Goal: Task Accomplishment & Management: Complete application form

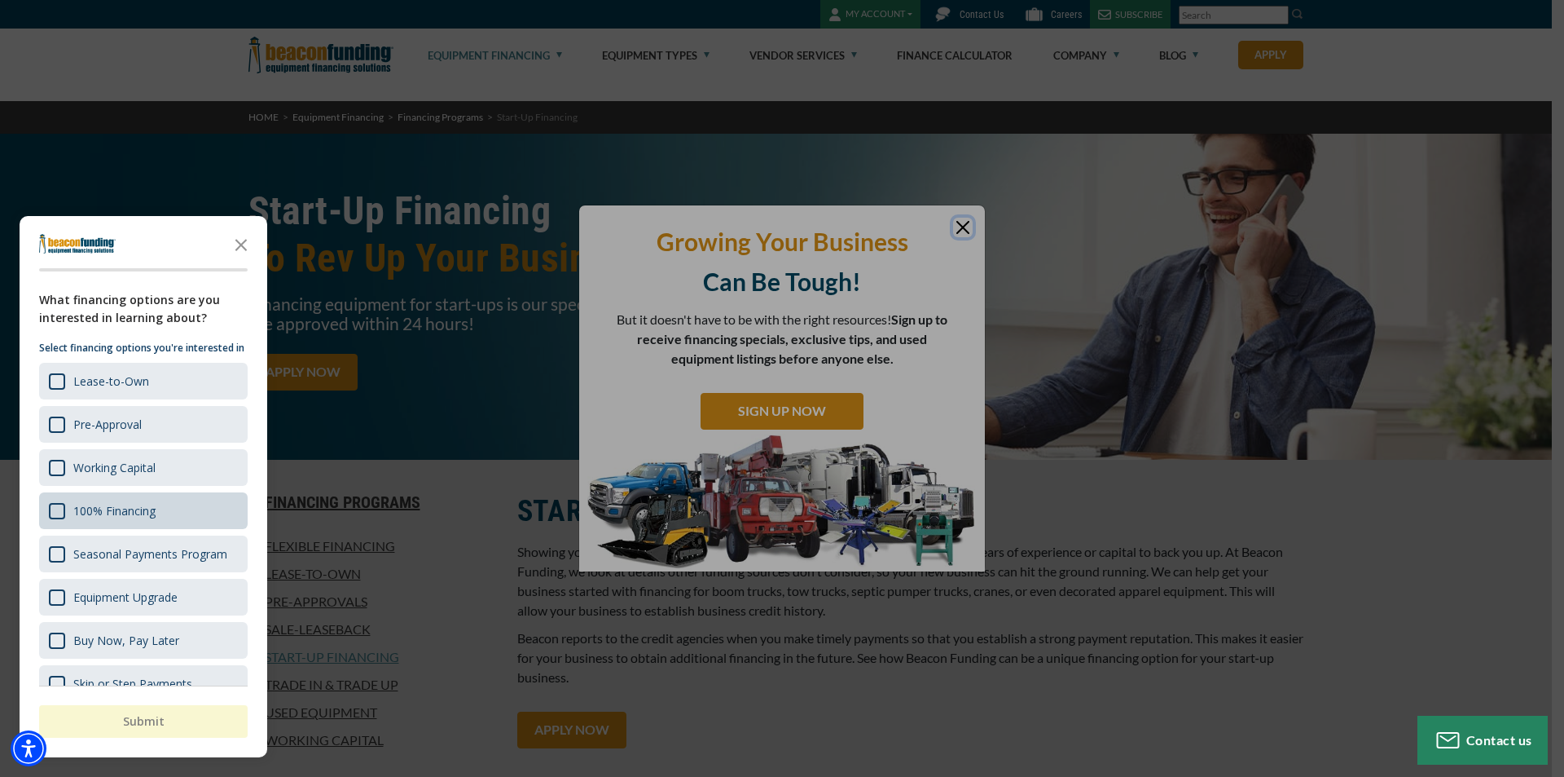
click at [174, 526] on div "100% Financing" at bounding box center [143, 510] width 209 height 37
click at [157, 726] on button "Submit" at bounding box center [143, 721] width 209 height 33
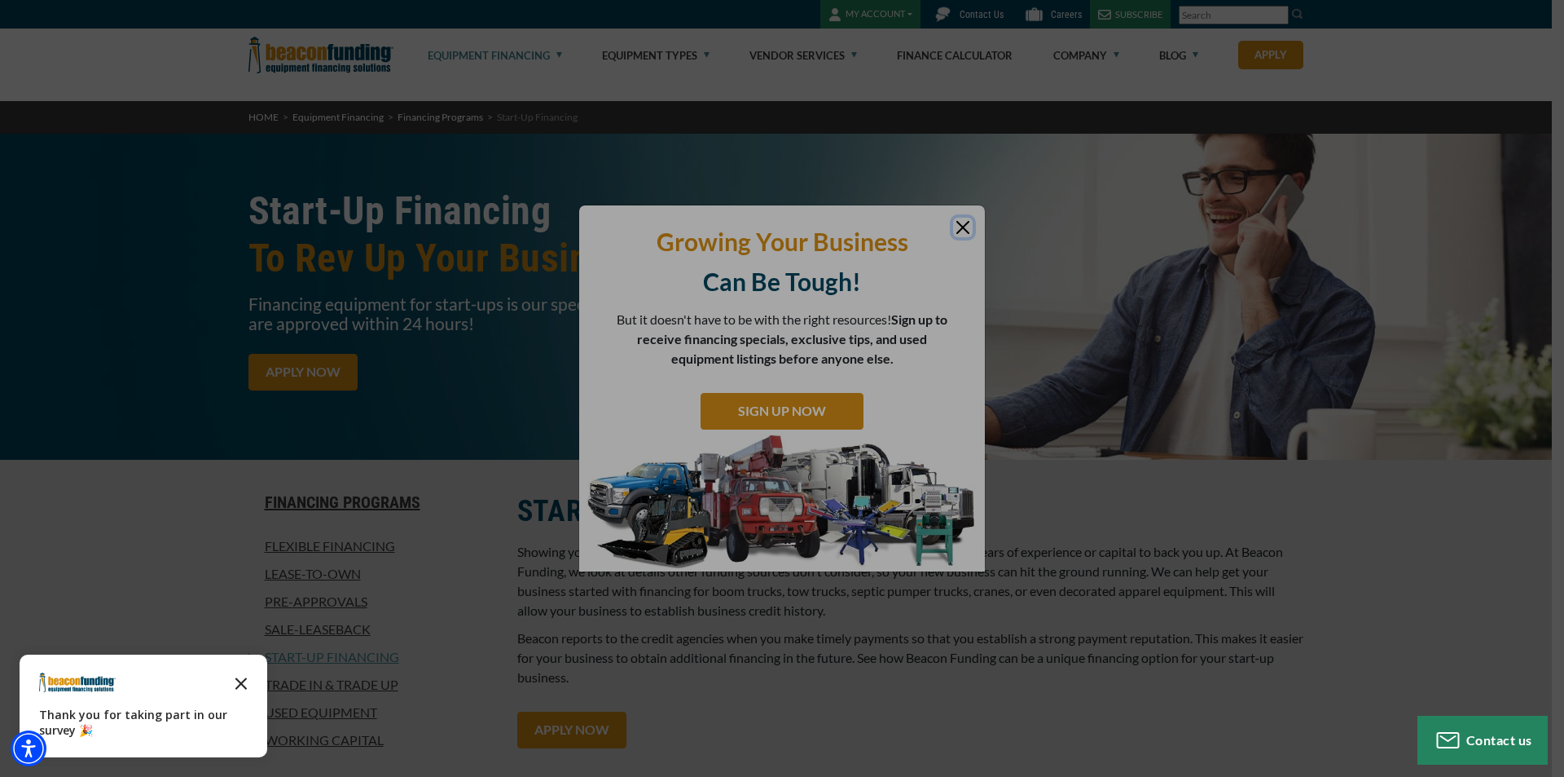
click at [235, 684] on icon "Close the survey" at bounding box center [241, 682] width 33 height 33
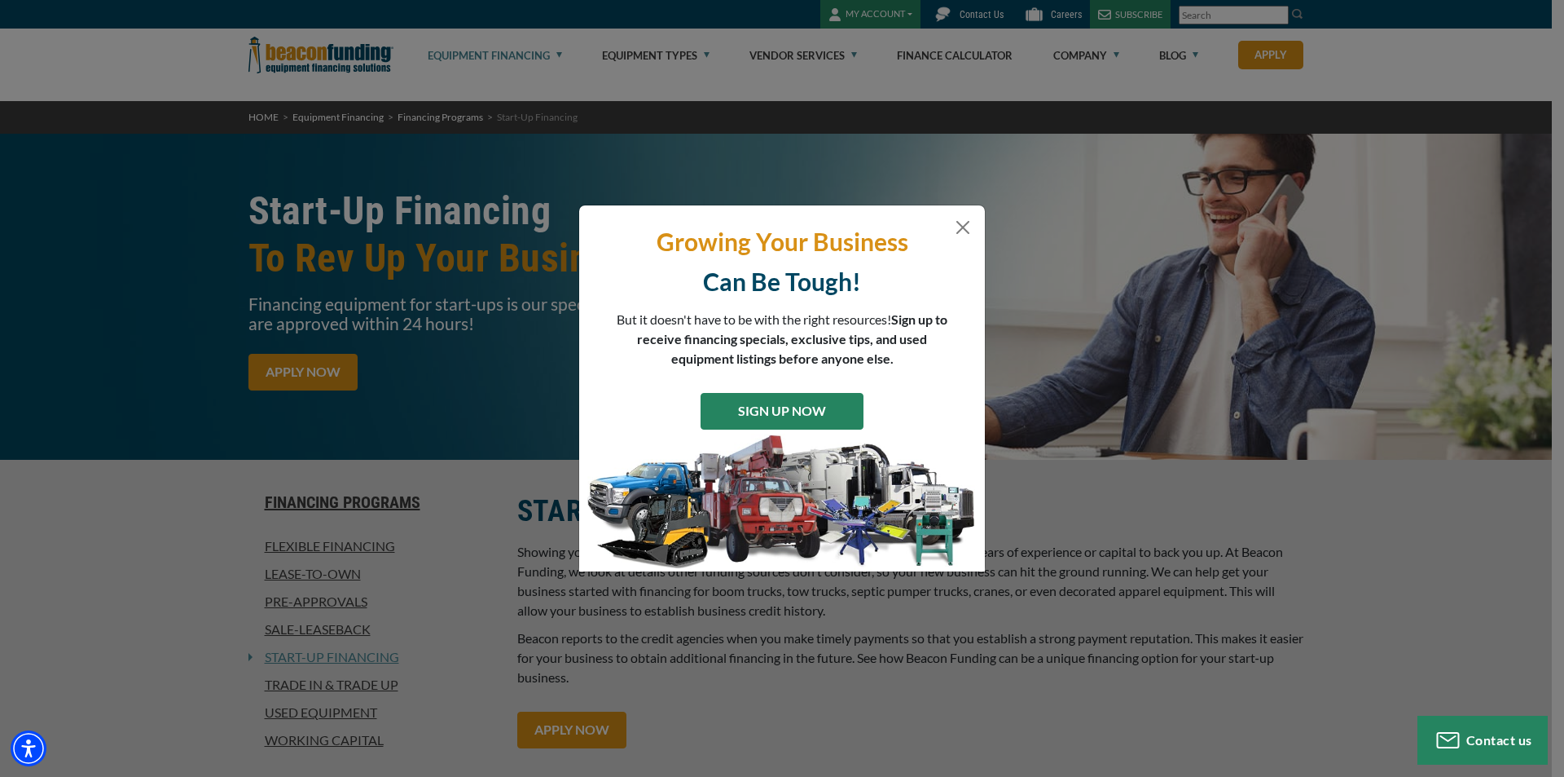
click at [809, 407] on link "SIGN UP NOW" at bounding box center [782, 411] width 163 height 37
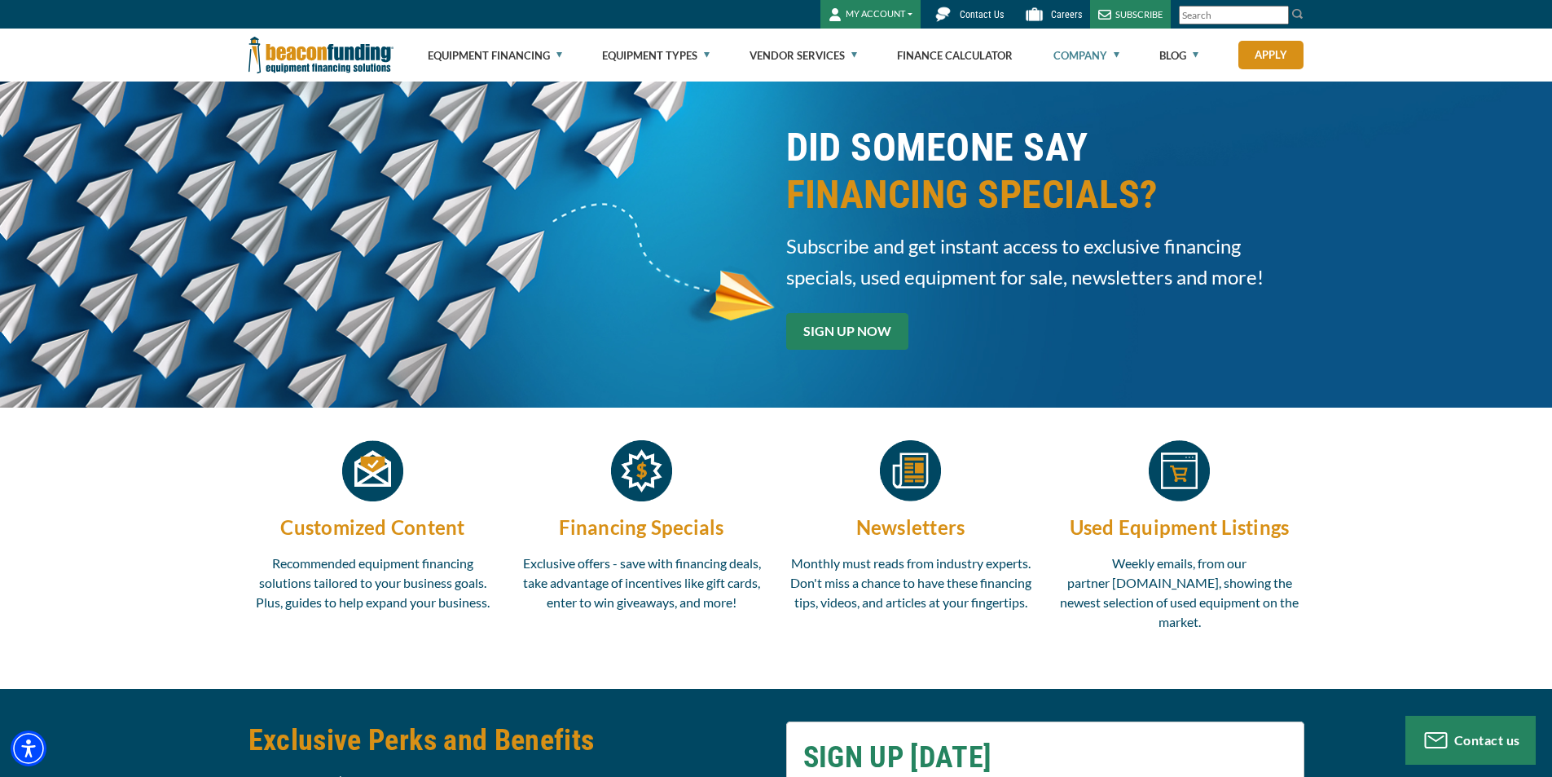
click at [869, 324] on link "SIGN UP NOW" at bounding box center [847, 331] width 122 height 37
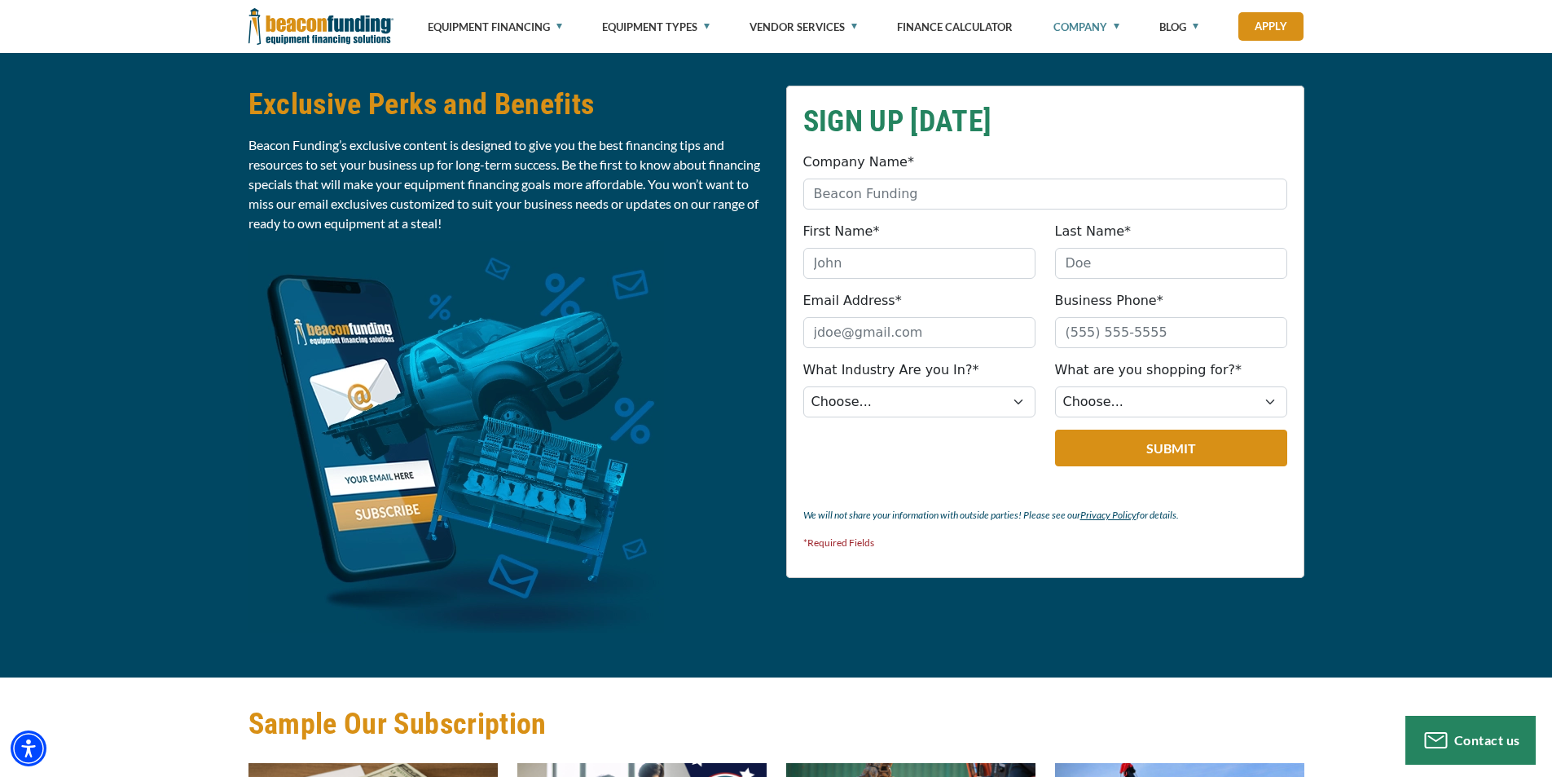
scroll to position [636, 0]
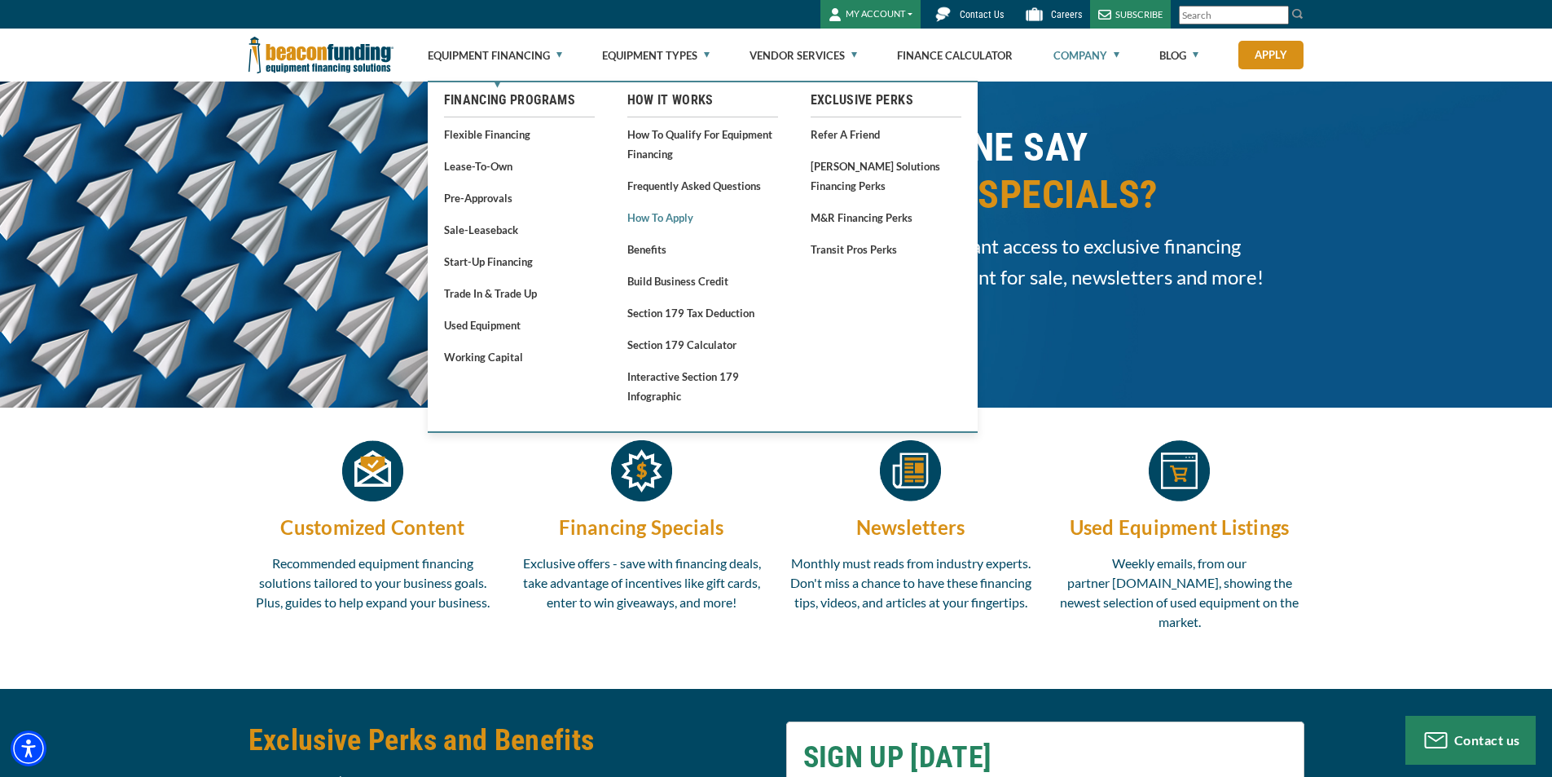
click at [646, 220] on link "How to Apply" at bounding box center [702, 217] width 151 height 20
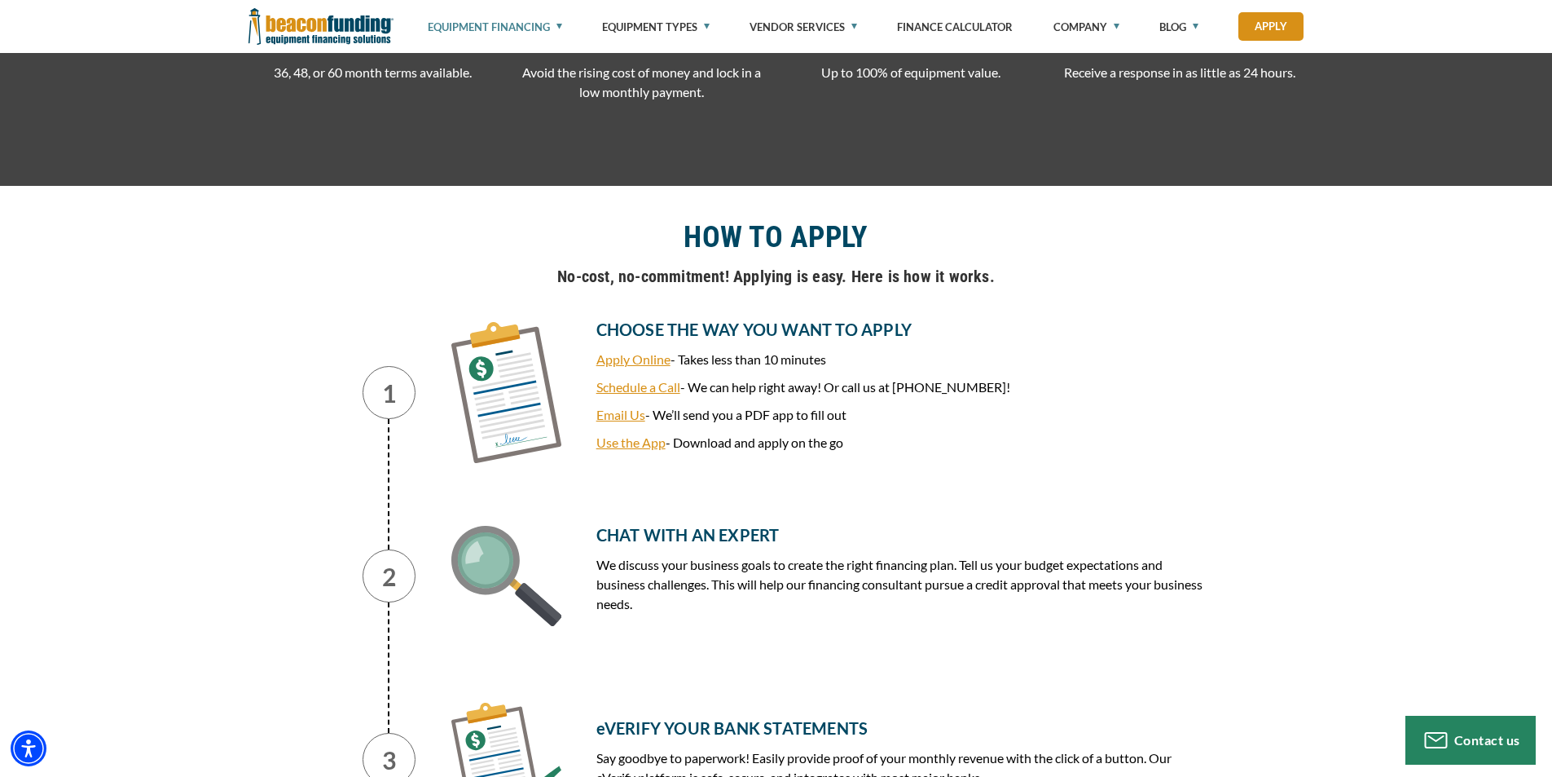
scroll to position [489, 0]
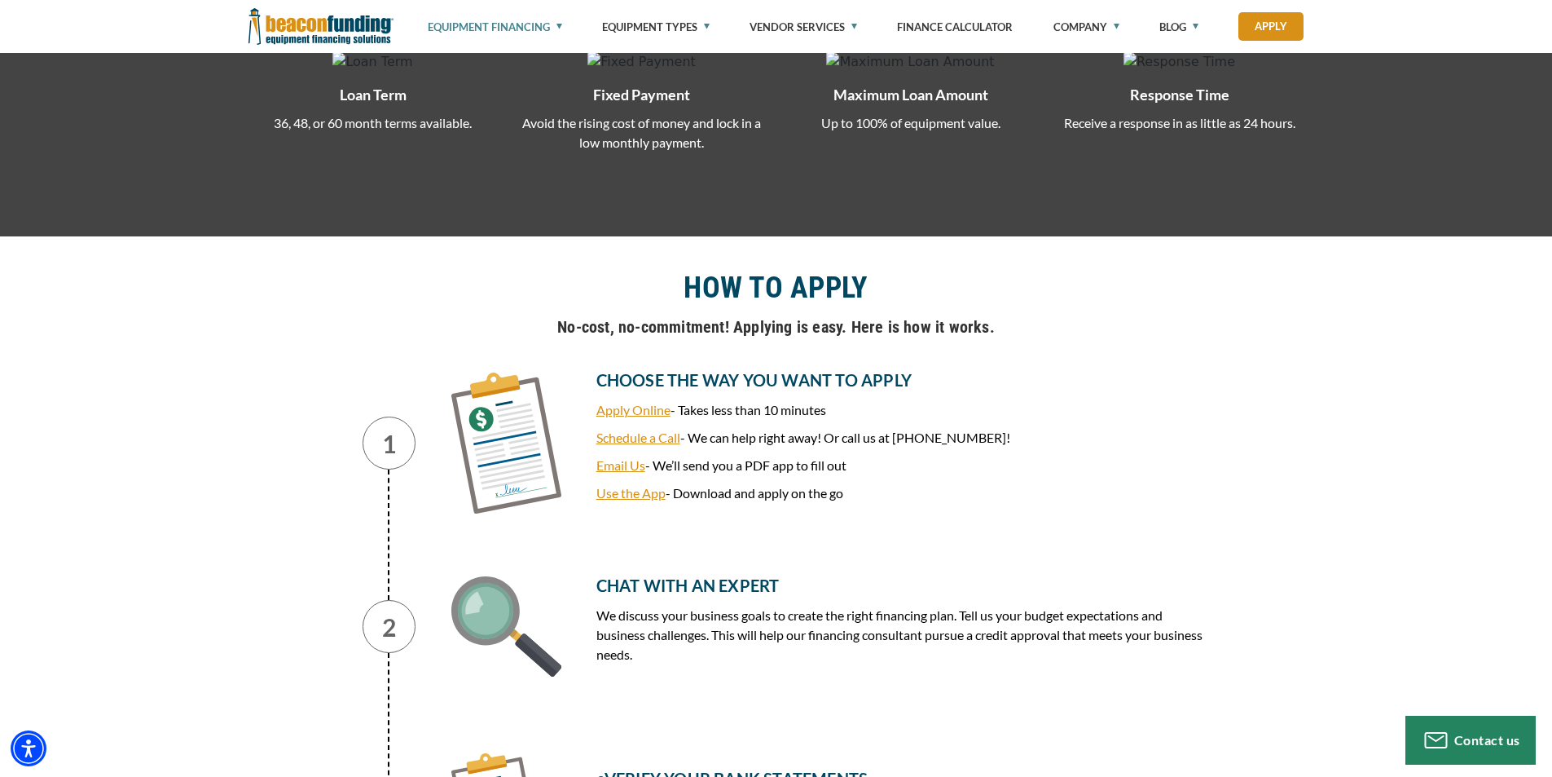
click at [636, 409] on link "Apply Online" at bounding box center [633, 409] width 74 height 15
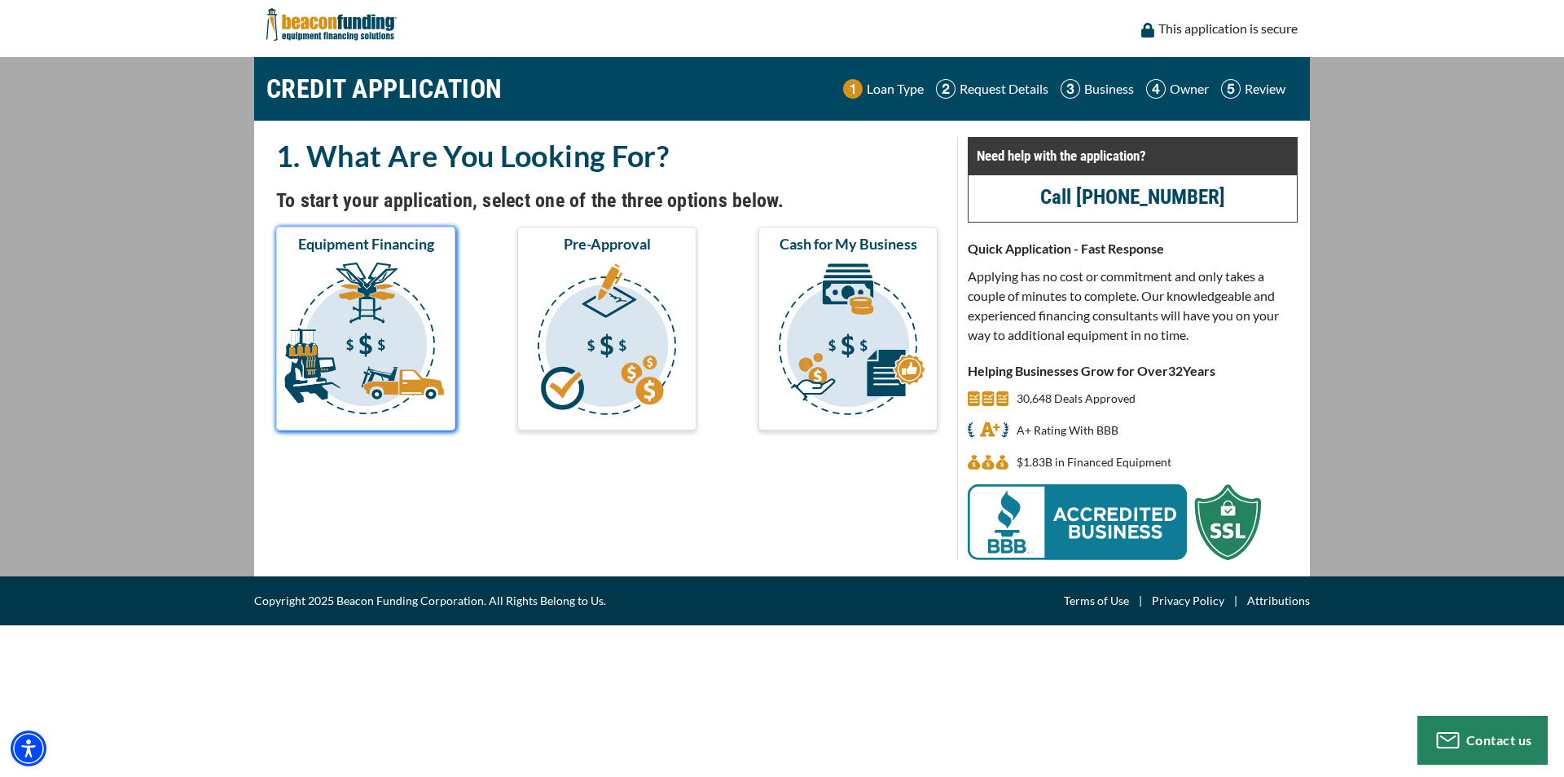
click at [347, 346] on img "submit" at bounding box center [365, 341] width 173 height 163
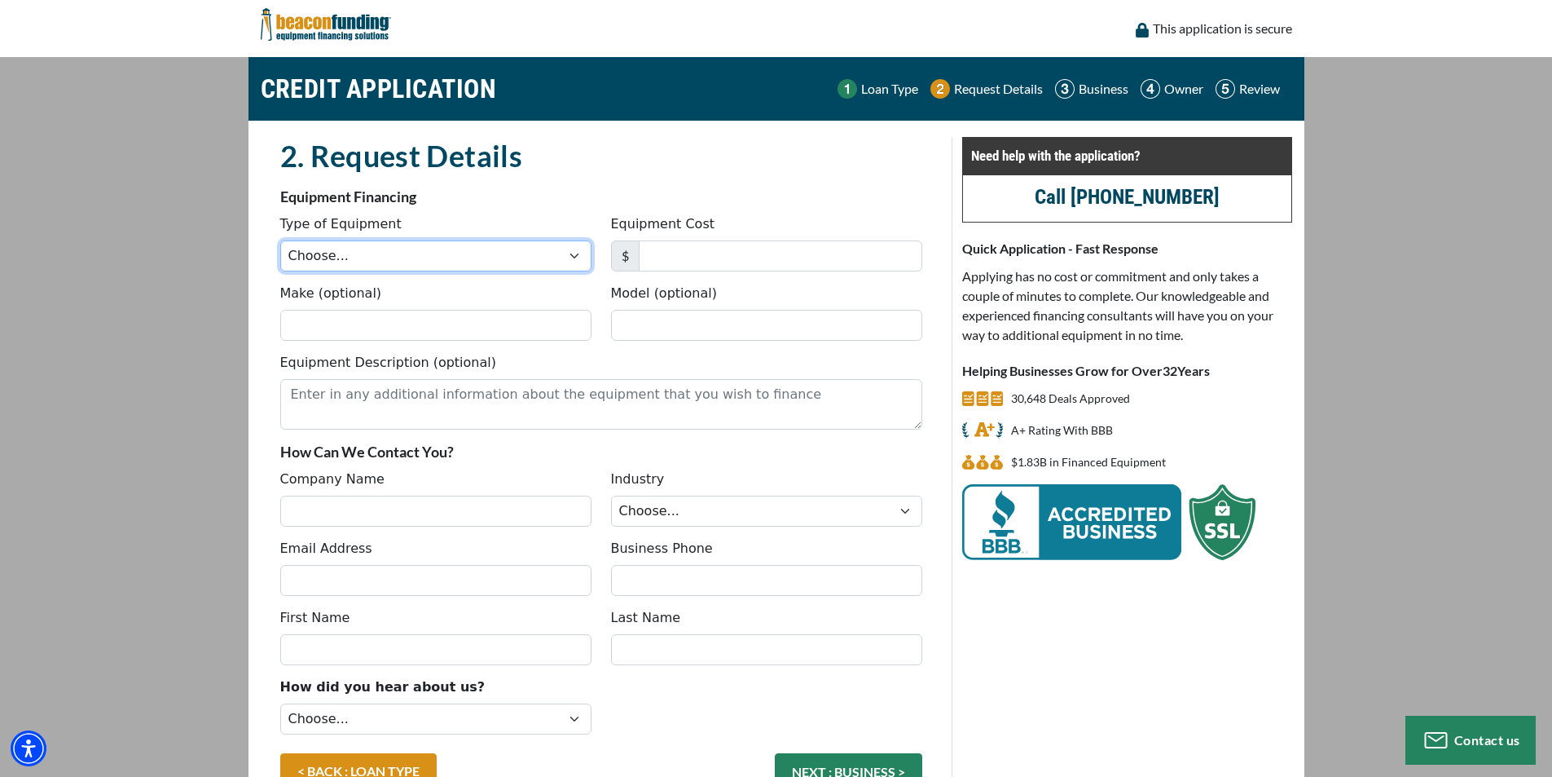
click at [338, 256] on select "Choose... Backhoe Boom/Bucket Truck Chipper Commercial Mower Crane DTG/DTF Prin…" at bounding box center [435, 255] width 311 height 31
select select "25"
click at [280, 240] on select "Choose... Backhoe Boom/Bucket Truck Chipper Commercial Mower Crane DTG/DTF Prin…" at bounding box center [435, 255] width 311 height 31
click at [716, 256] on input "Equipment Cost" at bounding box center [781, 255] width 284 height 31
type input "252,000"
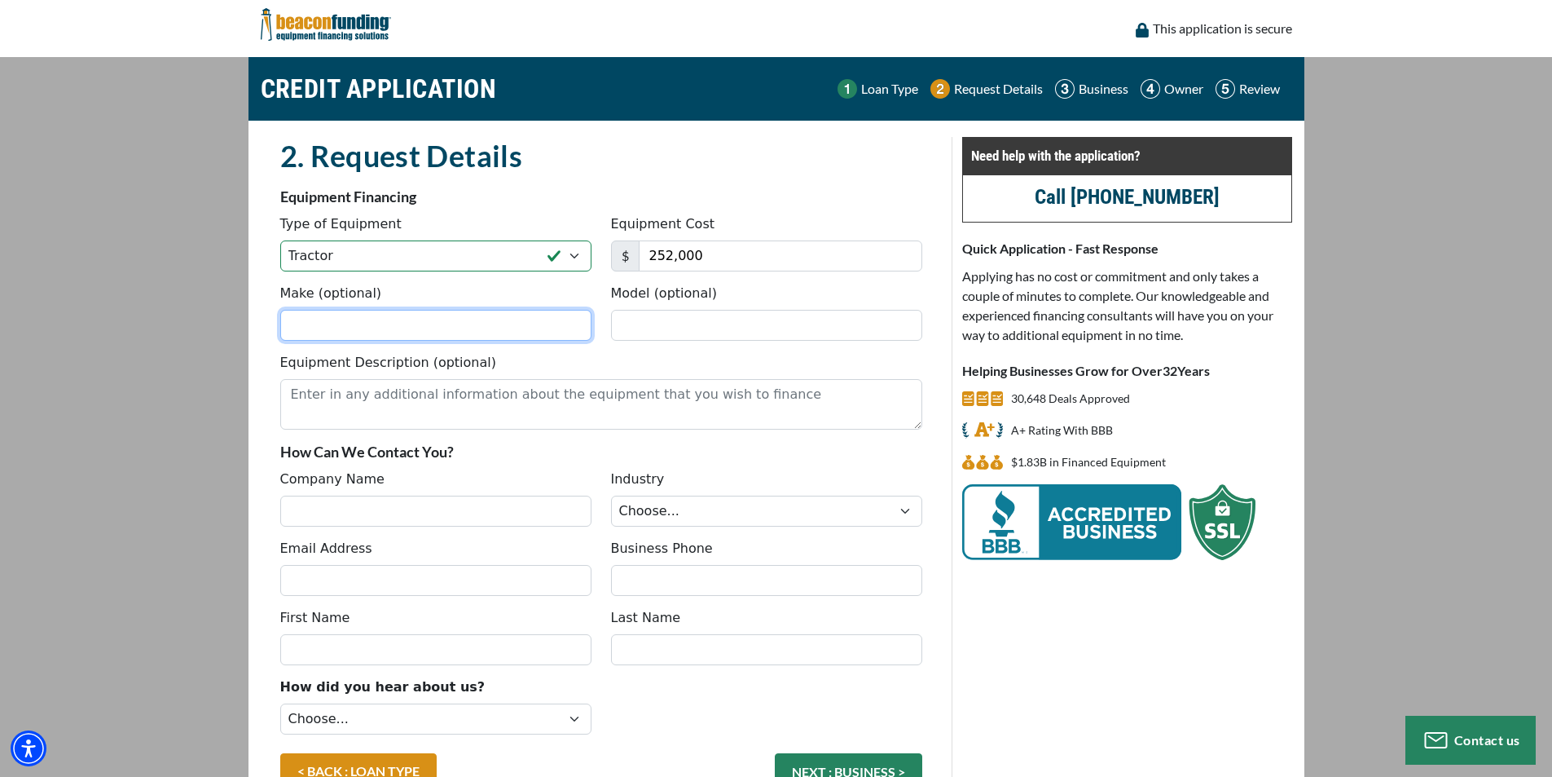
click at [509, 330] on input "Make (optional)" at bounding box center [435, 325] width 311 height 31
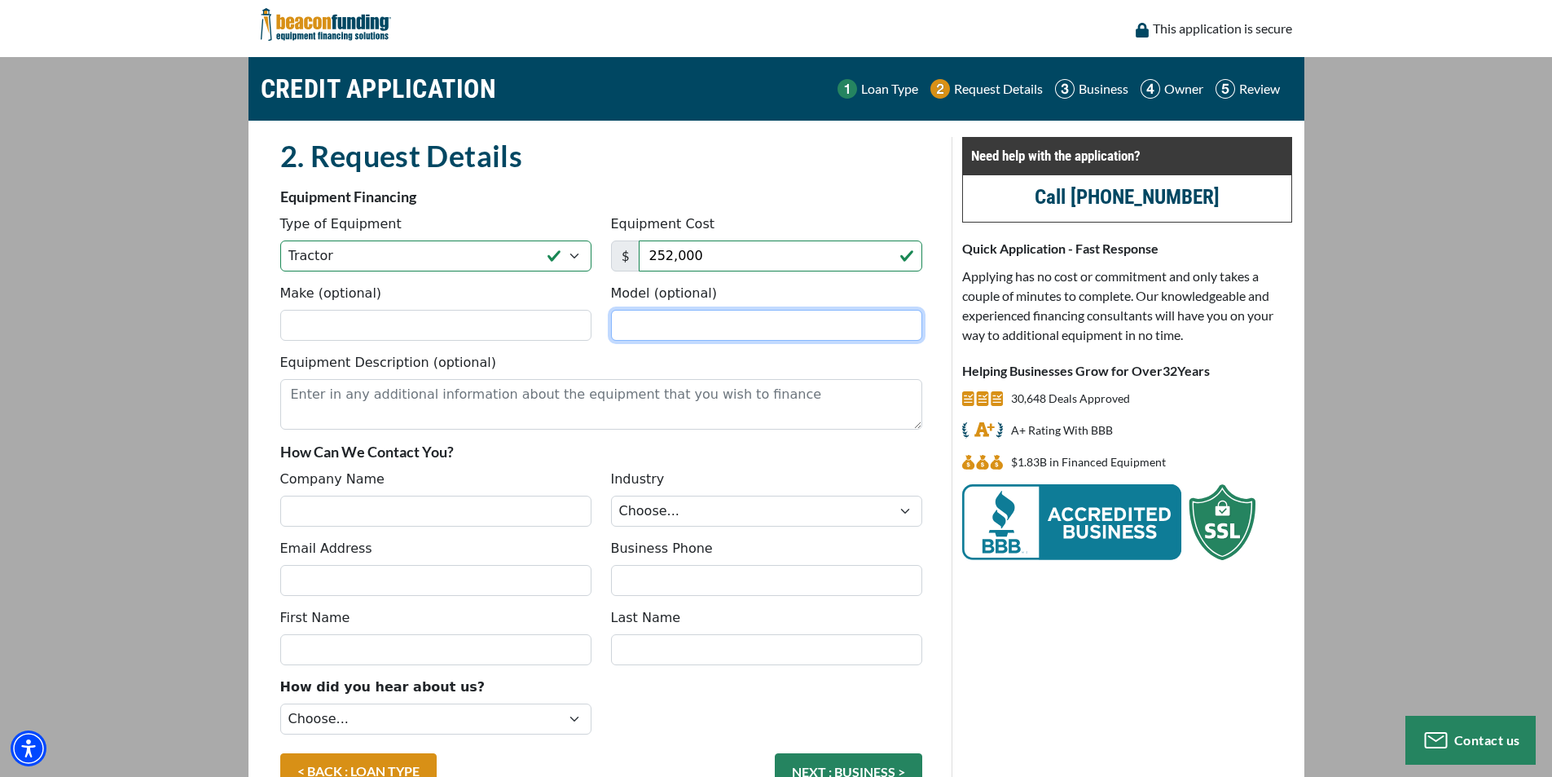
click at [735, 327] on input "Model (optional)" at bounding box center [766, 325] width 311 height 31
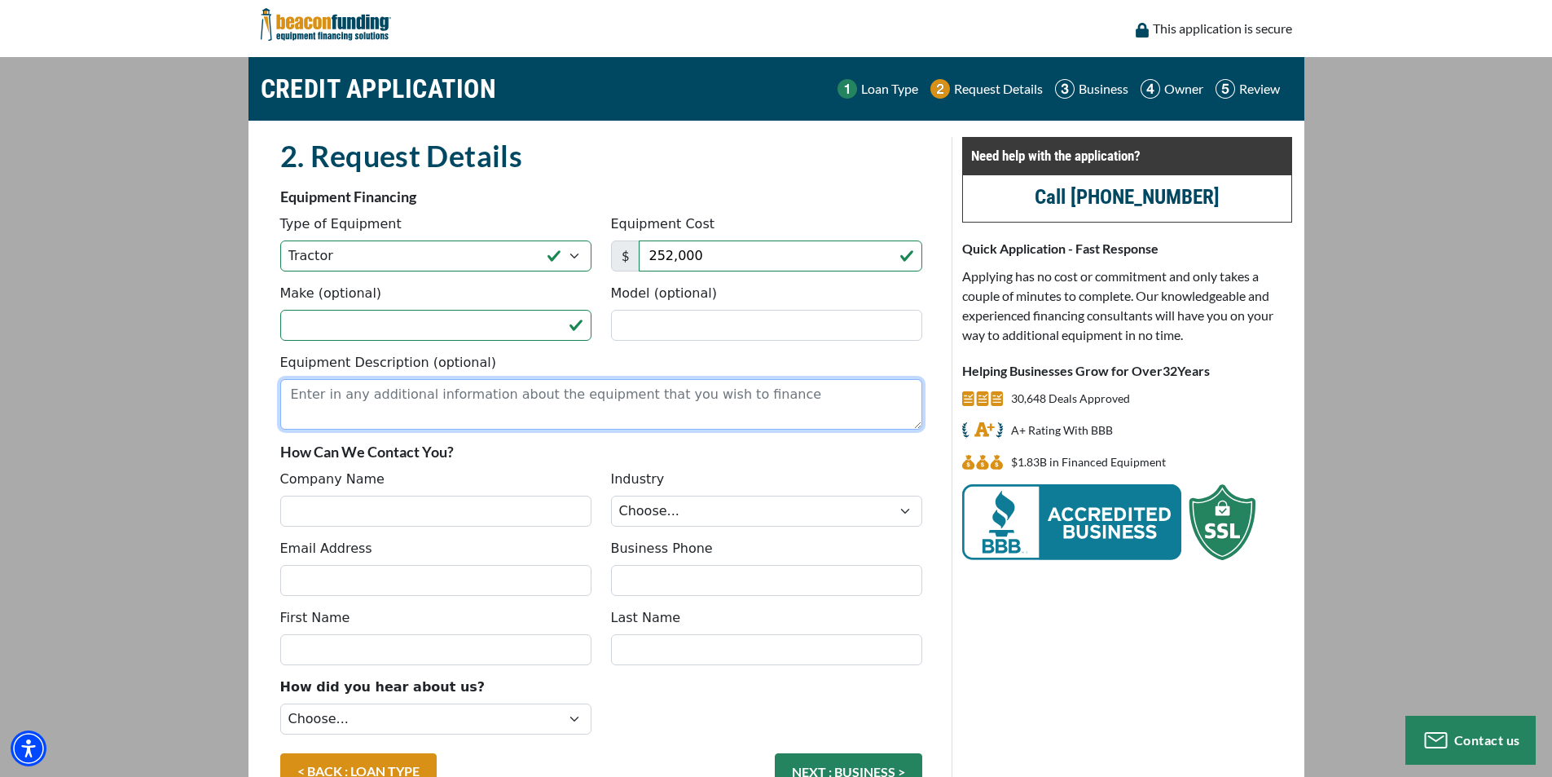
click at [523, 427] on textarea "Equipment Description (optional)" at bounding box center [601, 404] width 642 height 51
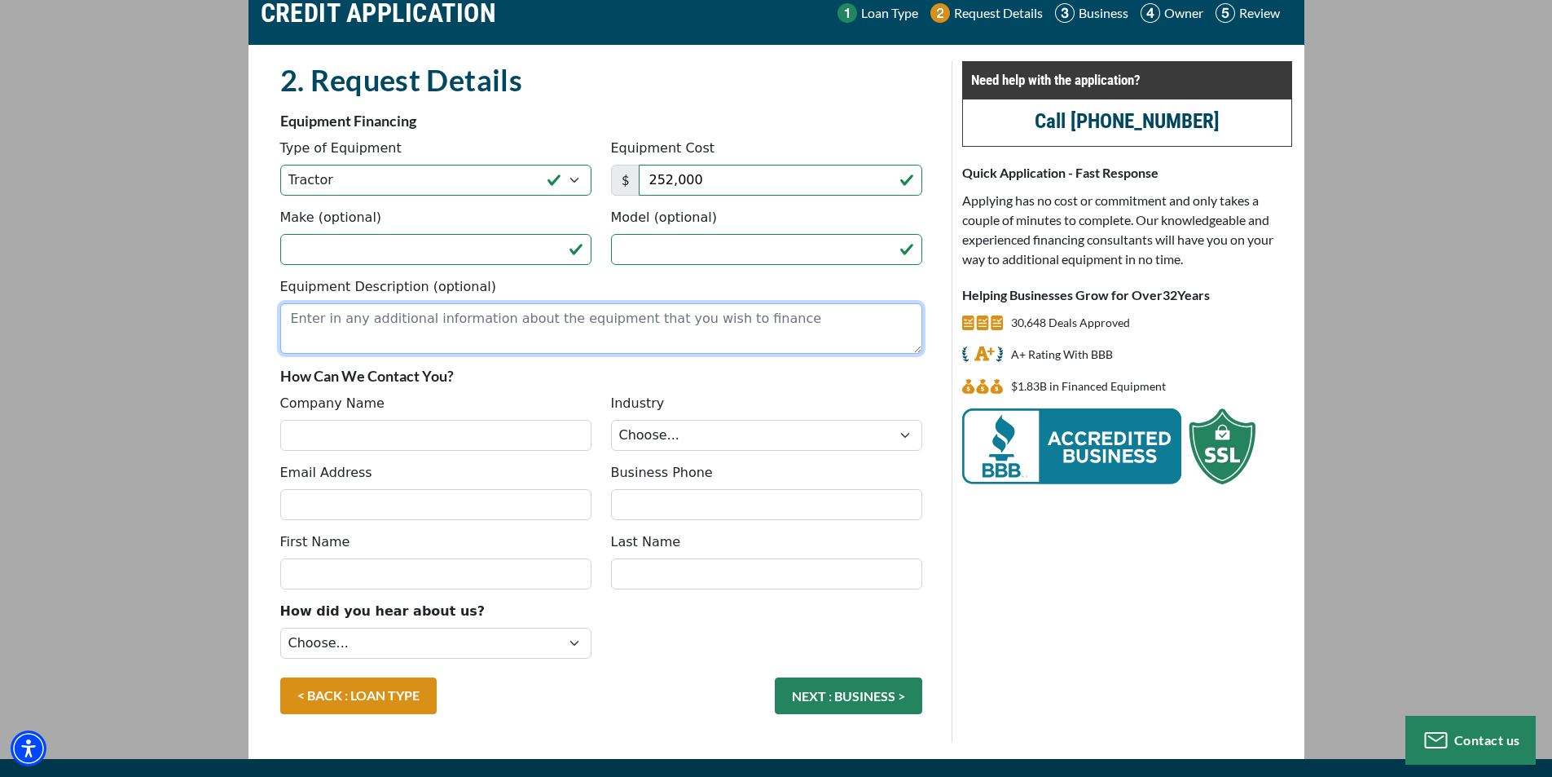
scroll to position [107, 0]
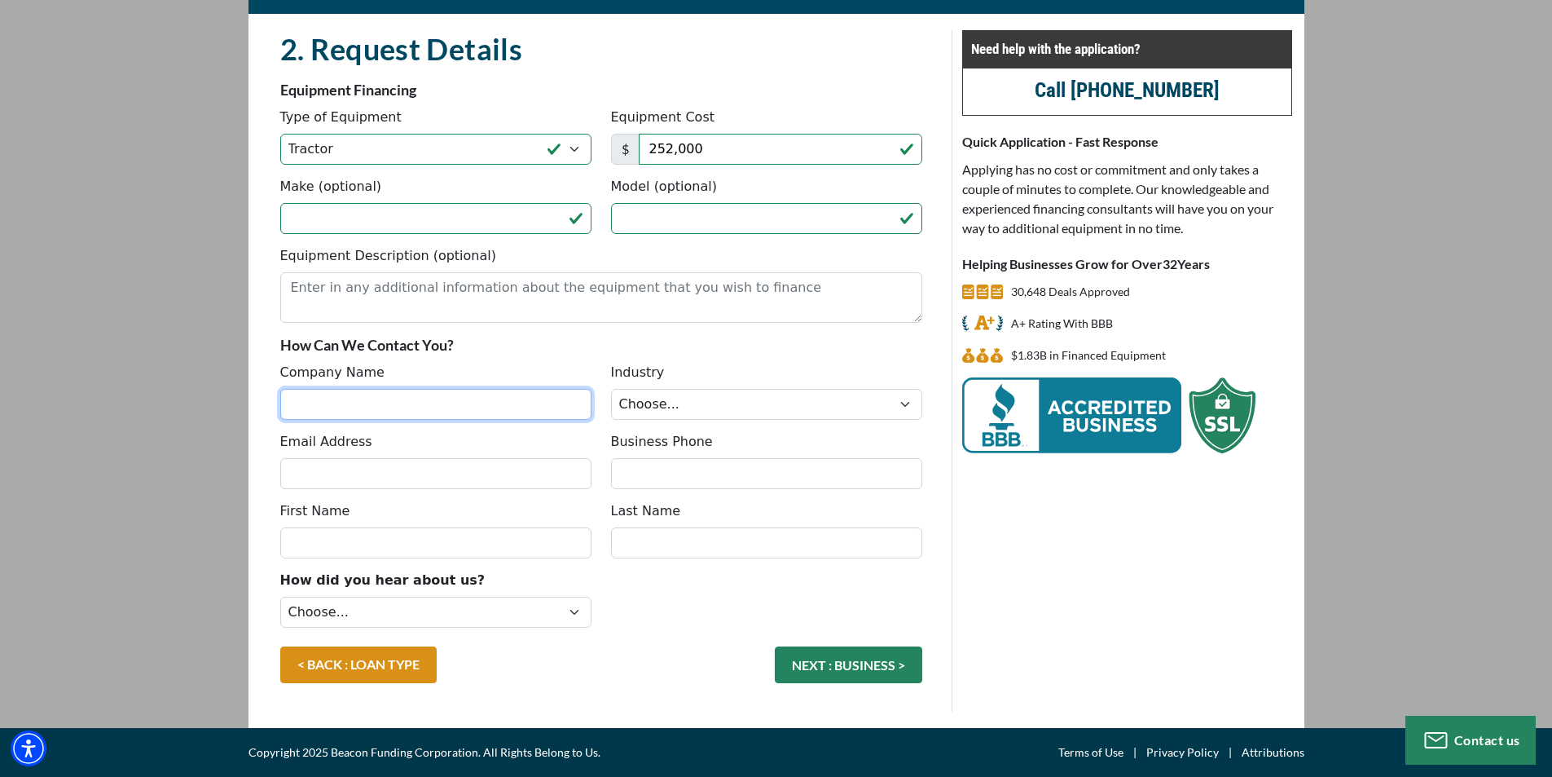
click at [486, 417] on input "Company Name" at bounding box center [435, 404] width 311 height 31
type input "M&L Express LLC"
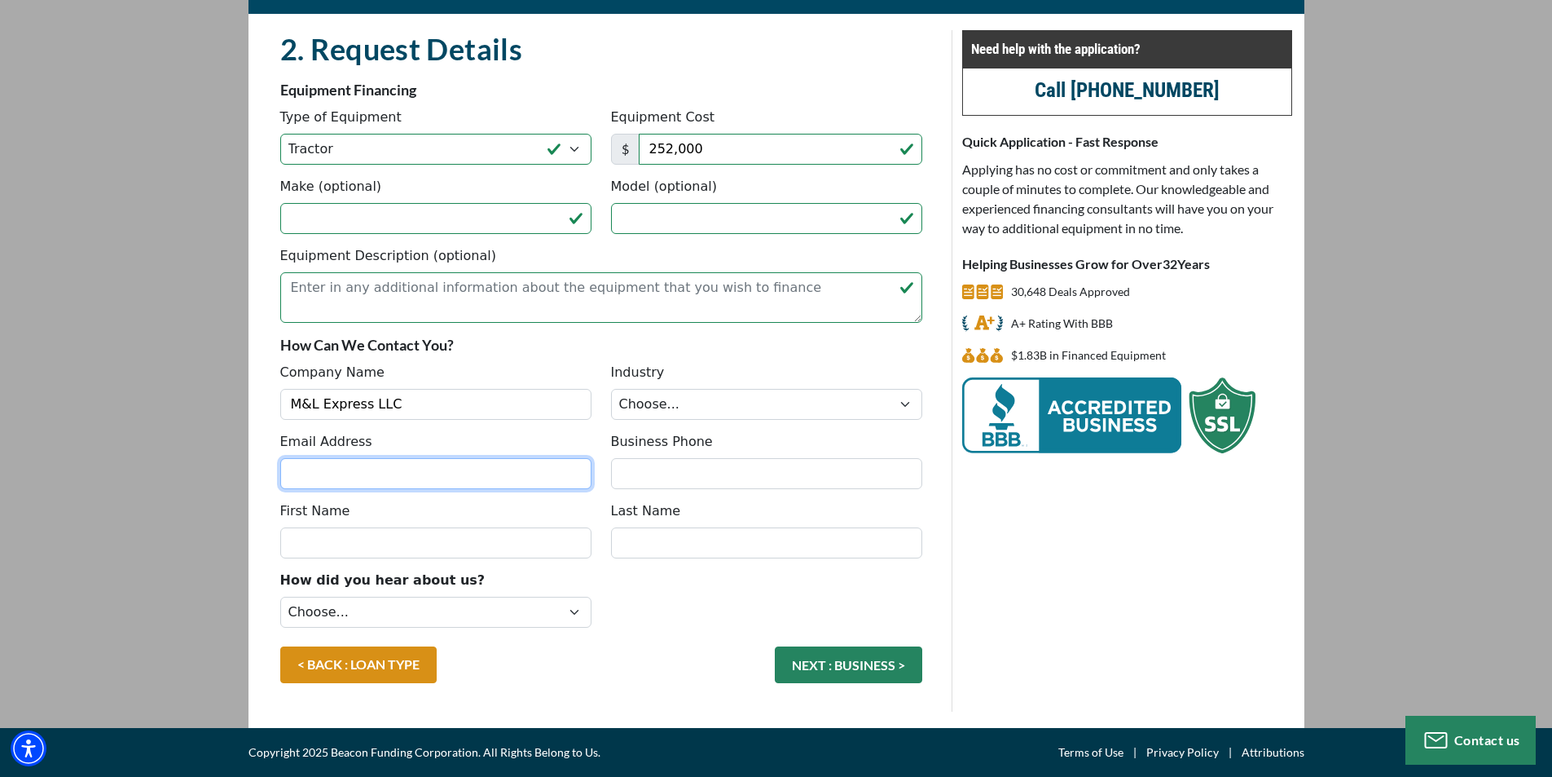
type input "[EMAIL_ADDRESS][DOMAIN_NAME]"
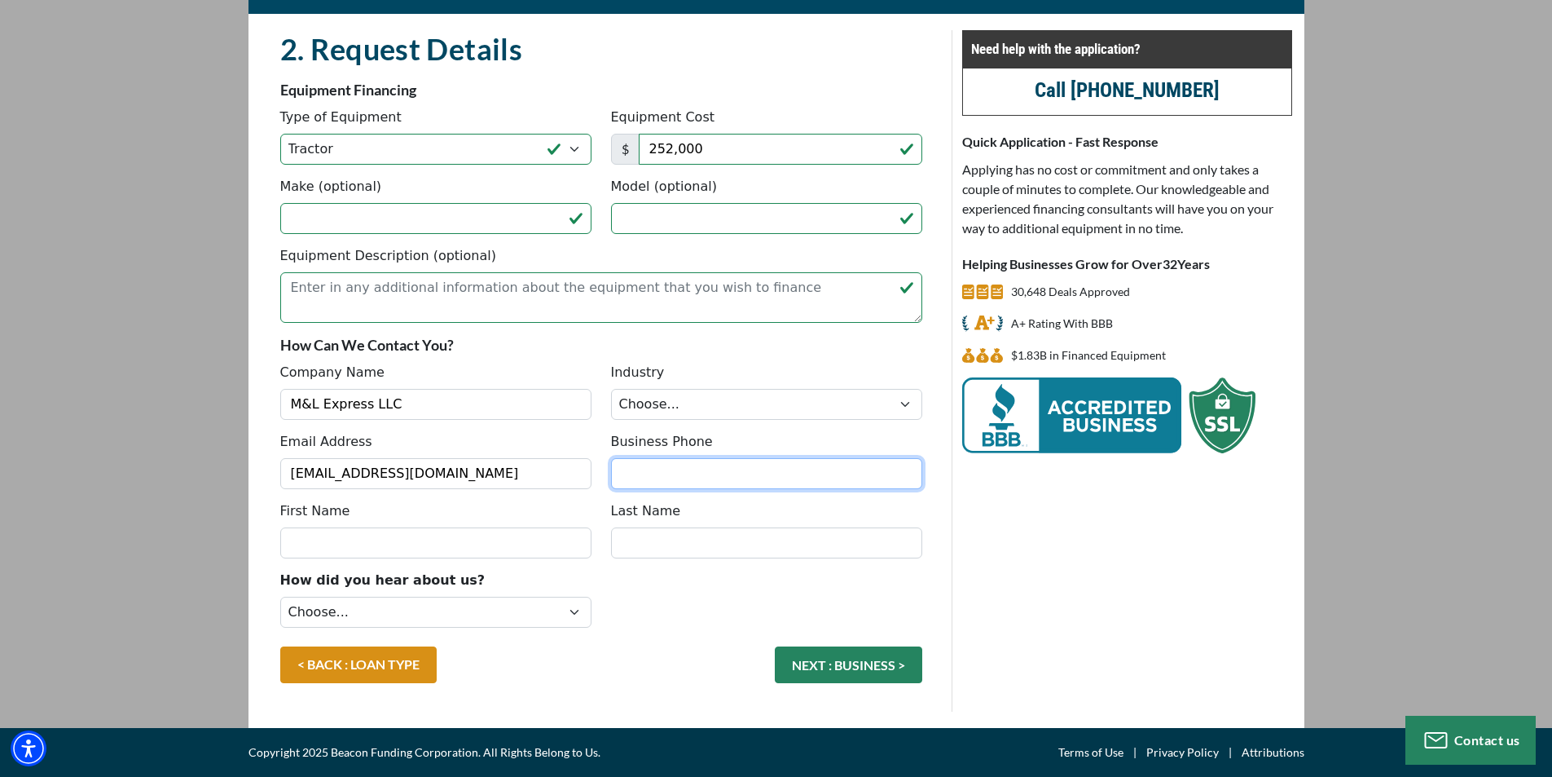
type input "2404691519"
type input "MAVLYUD"
type input "GILMANOV"
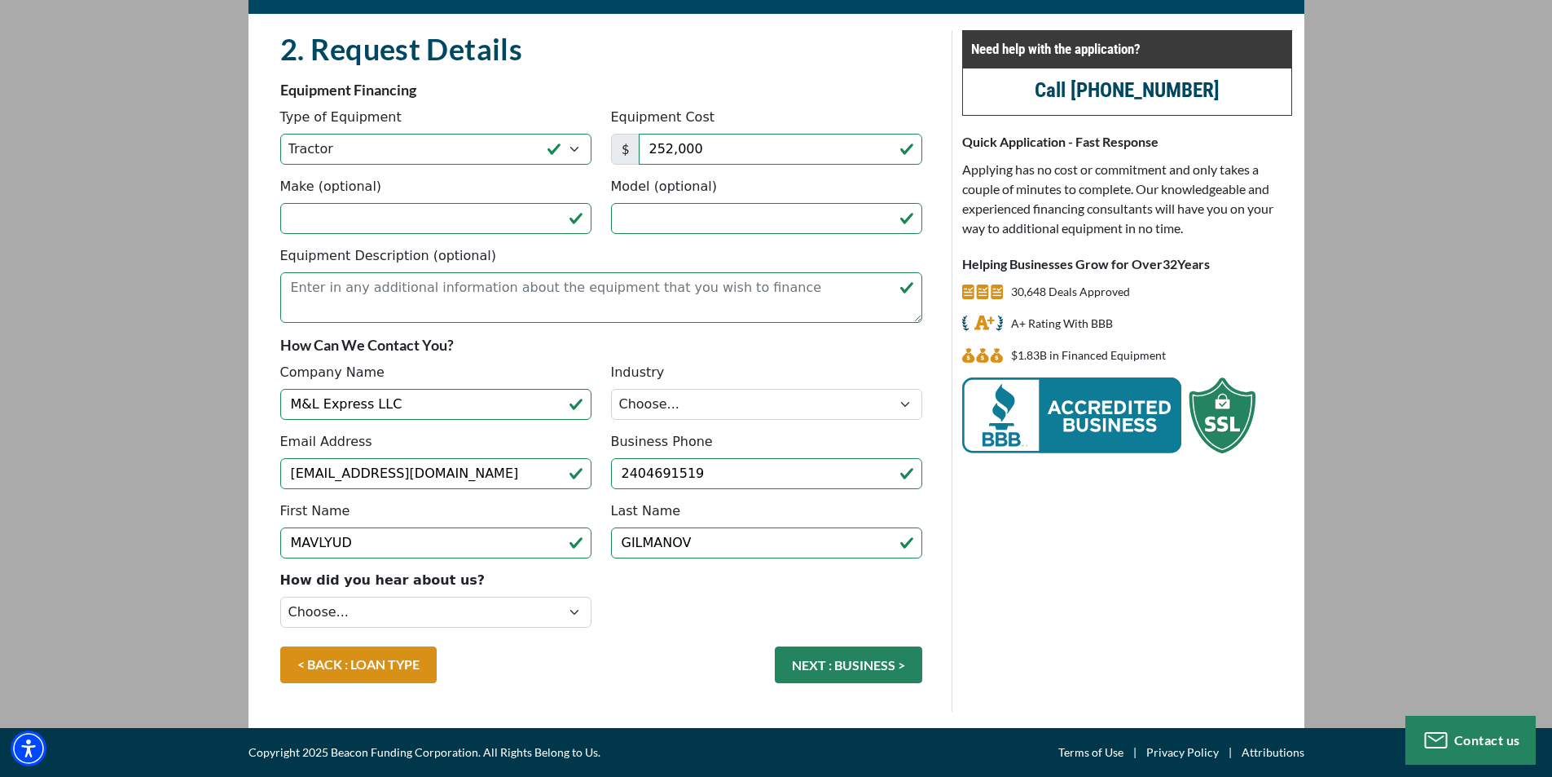
type input "[PHONE_NUMBER]"
click at [669, 403] on select "Choose... Towing Landscape/Hardscape Decorated Apparel Septic Light Constructio…" at bounding box center [766, 404] width 311 height 31
select select "5"
click at [611, 389] on select "Choose... Towing Landscape/Hardscape Decorated Apparel Septic Light Constructio…" at bounding box center [766, 404] width 311 height 31
click at [631, 429] on div "Company Name M&L Express LLC Industry Choose... Towing Landscape/Hardscape Deco…" at bounding box center [602, 397] width 662 height 69
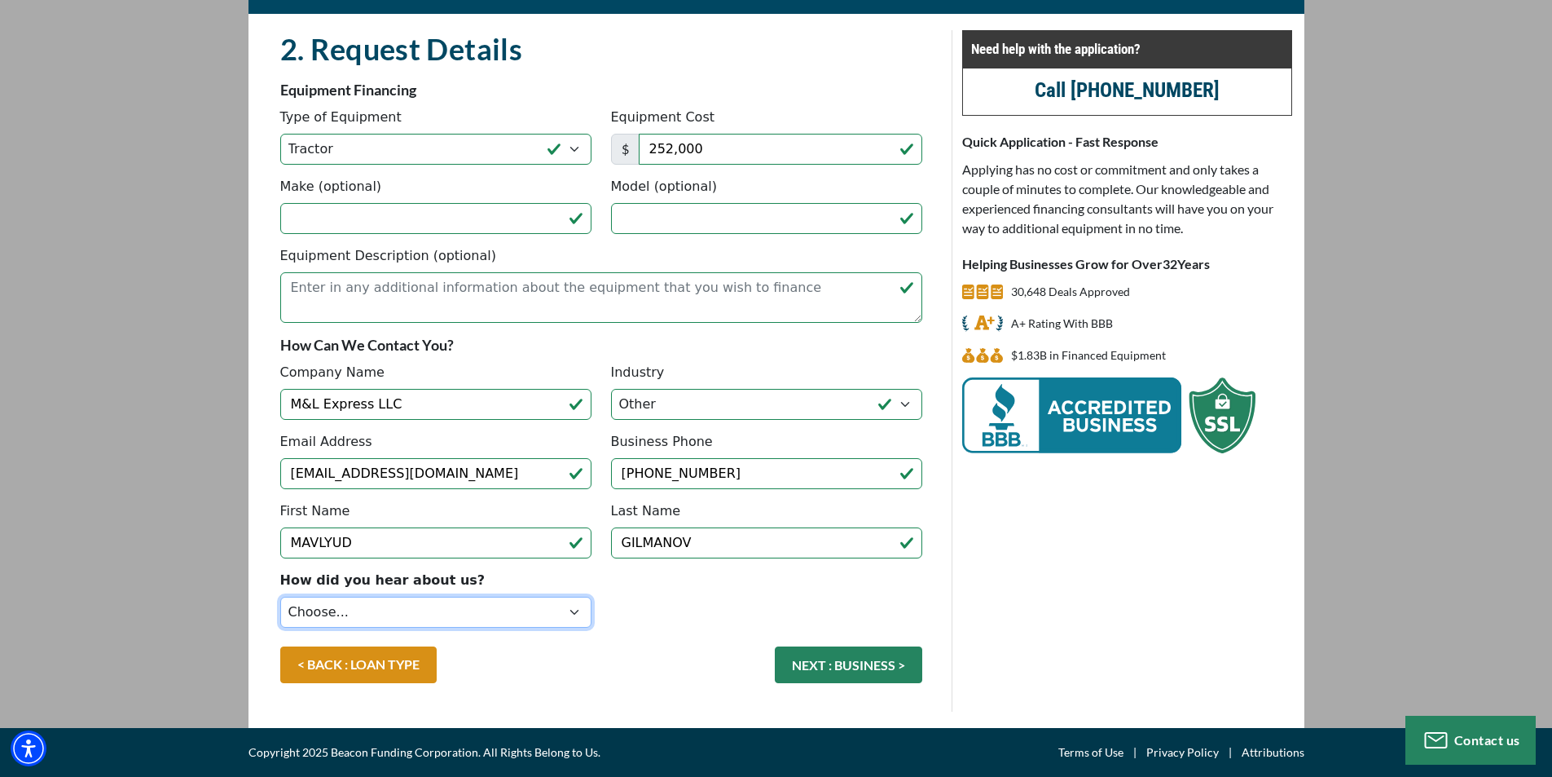
click at [385, 604] on select "Choose... Internet Search Vendor Referral Word of Mouth Client Referral Email E…" at bounding box center [435, 611] width 311 height 31
select select "5"
click at [280, 596] on select "Choose... Internet Search Vendor Referral Word of Mouth Client Referral Email E…" at bounding box center [435, 611] width 311 height 31
click at [821, 667] on button "NEXT : BUSINESS >" at bounding box center [848, 664] width 147 height 37
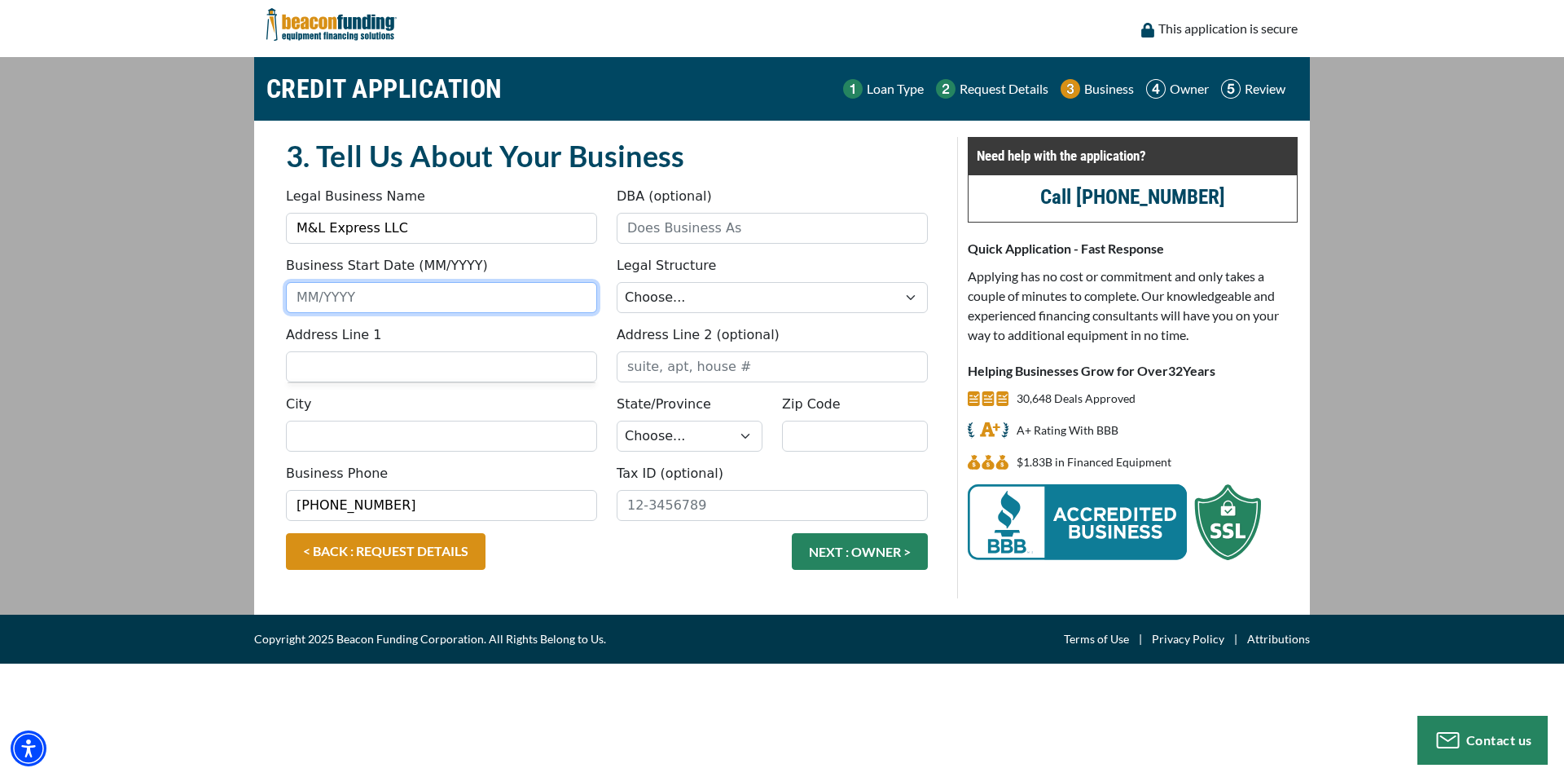
click at [320, 300] on input "Business Start Date (MM/YYYY)" at bounding box center [441, 297] width 311 height 31
type input "0"
type input "03/2013"
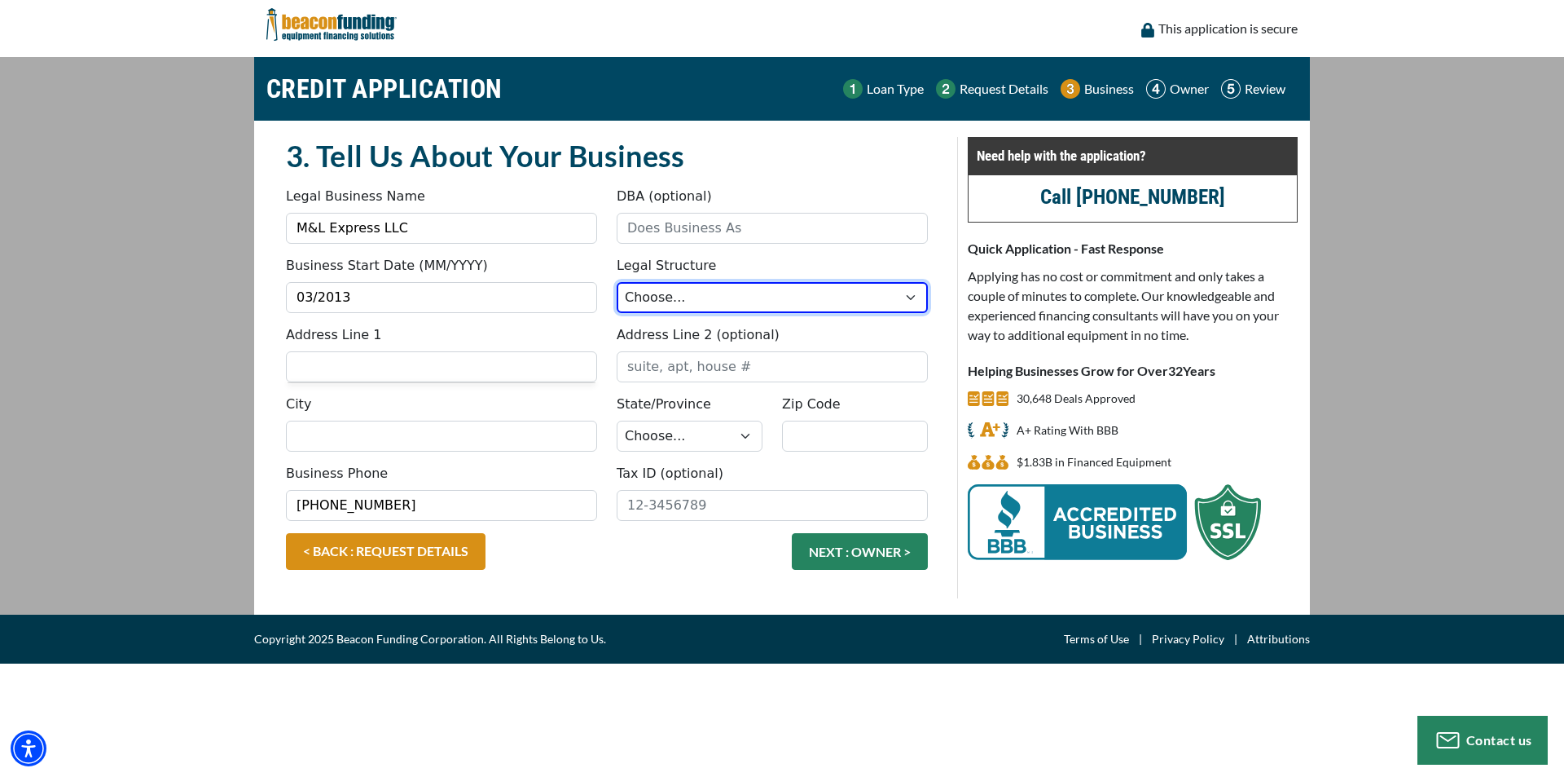
click at [673, 301] on select "Choose... Corporation LLC LLP Municipality Non-Profit Partnership Proprietorship" at bounding box center [772, 297] width 311 height 31
select select "2"
click at [617, 282] on select "Choose... Corporation LLC LLP Municipality Non-Profit Partnership Proprietorship" at bounding box center [772, 297] width 311 height 31
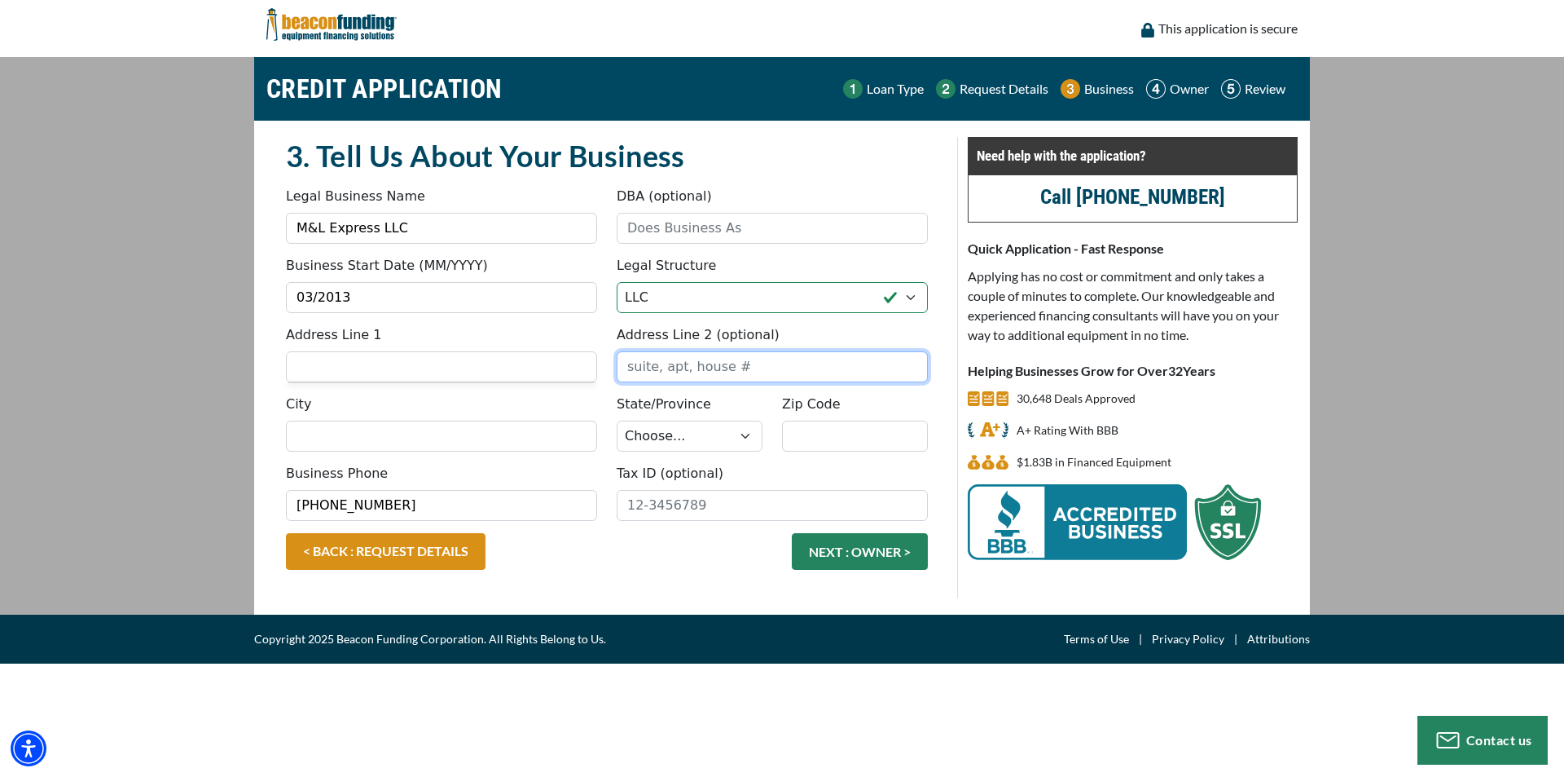
click at [679, 367] on input "Address Line 2 (optional)" at bounding box center [772, 366] width 311 height 31
click at [485, 368] on input "Address Line 1" at bounding box center [441, 366] width 311 height 31
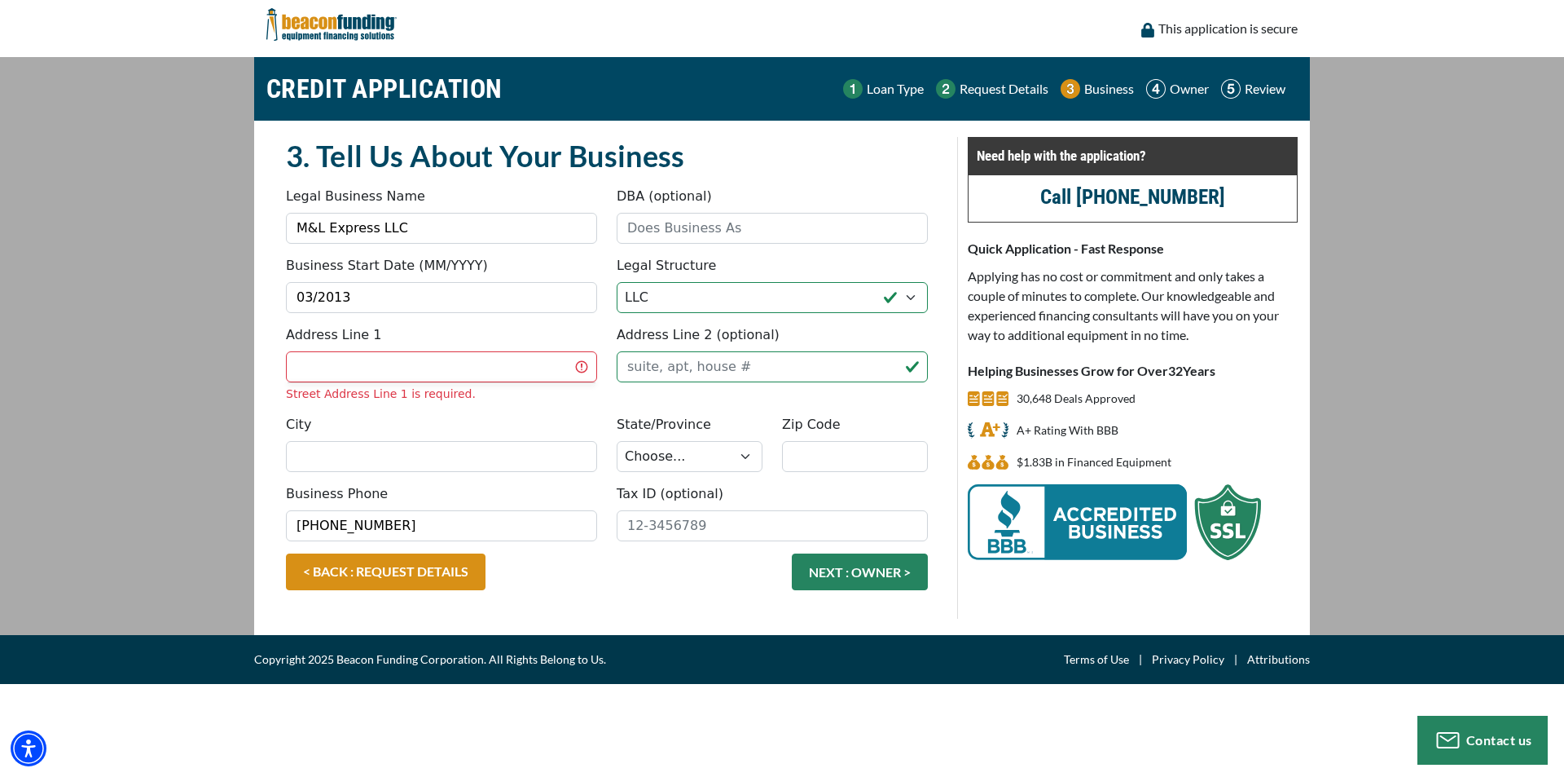
click at [450, 350] on div "Address Line 1 Street Address Line 1 is required." at bounding box center [441, 363] width 331 height 77
click at [450, 372] on input "Address Line 1" at bounding box center [441, 366] width 311 height 31
type input "1016 brill way"
type input "M&L Express LLC"
type input "Hagerstown"
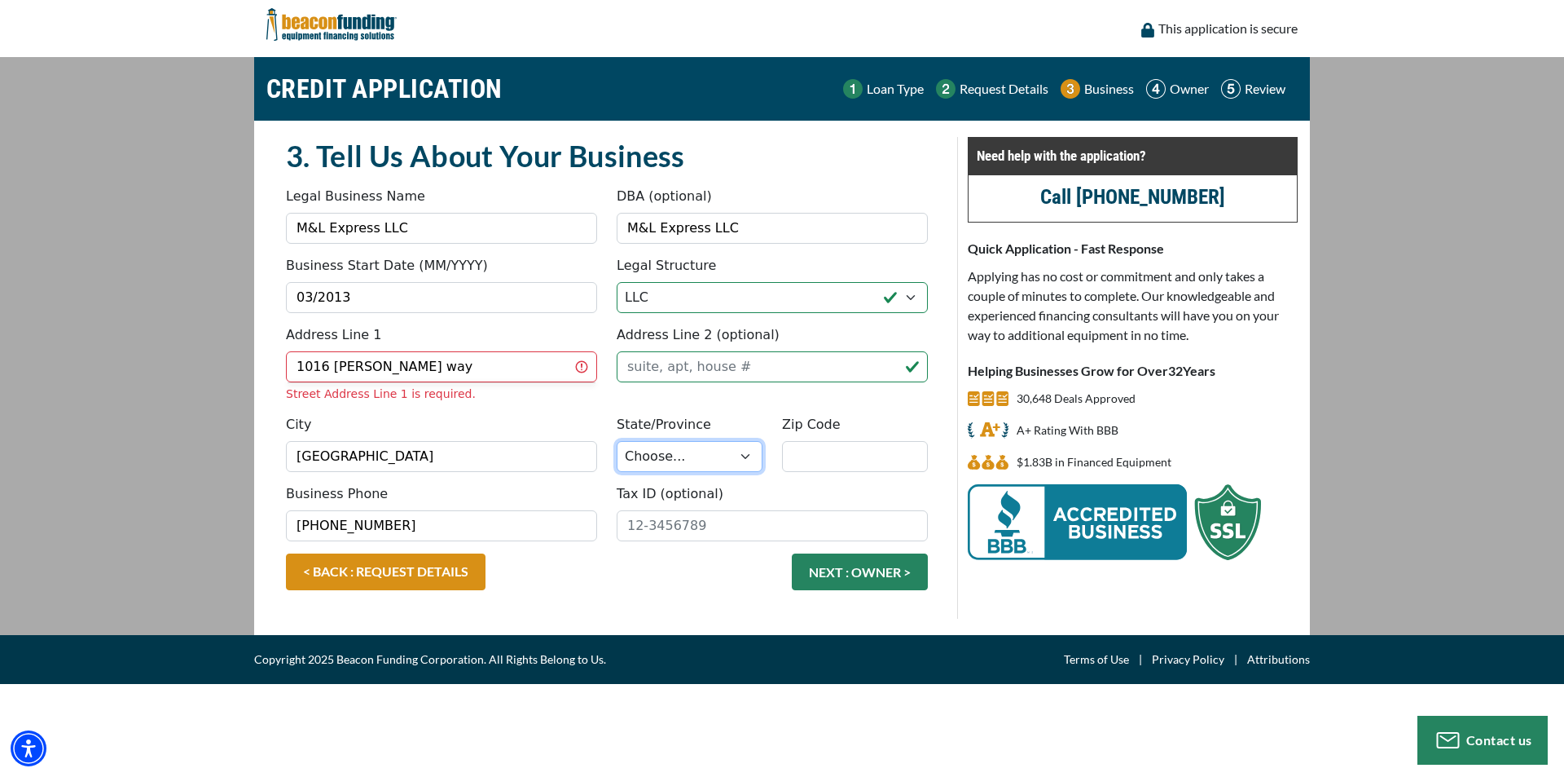
select select "22"
type input "21742"
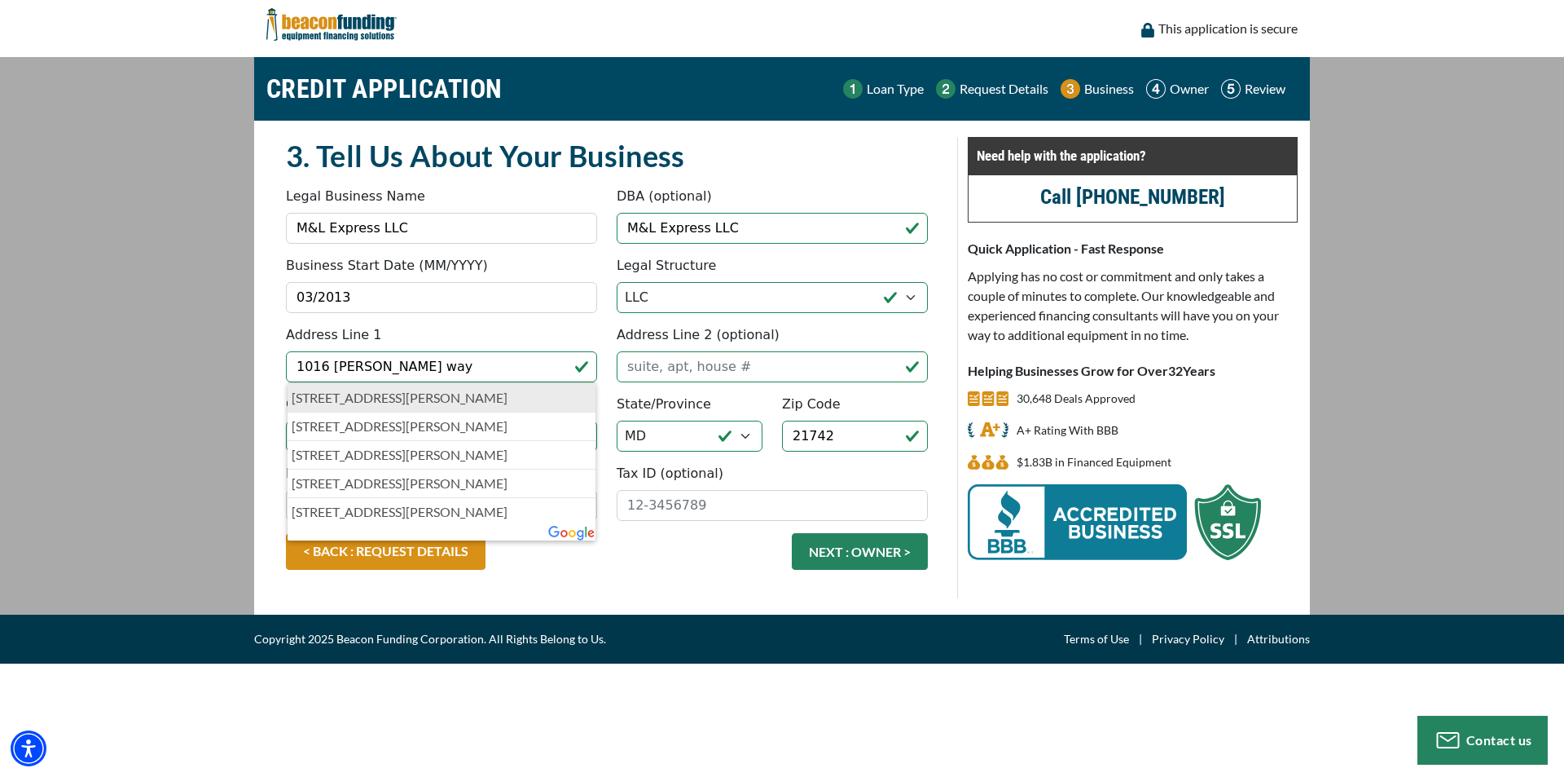
click at [454, 399] on p "1016 Brill Way, Hagerstown, MD, USA" at bounding box center [442, 398] width 300 height 20
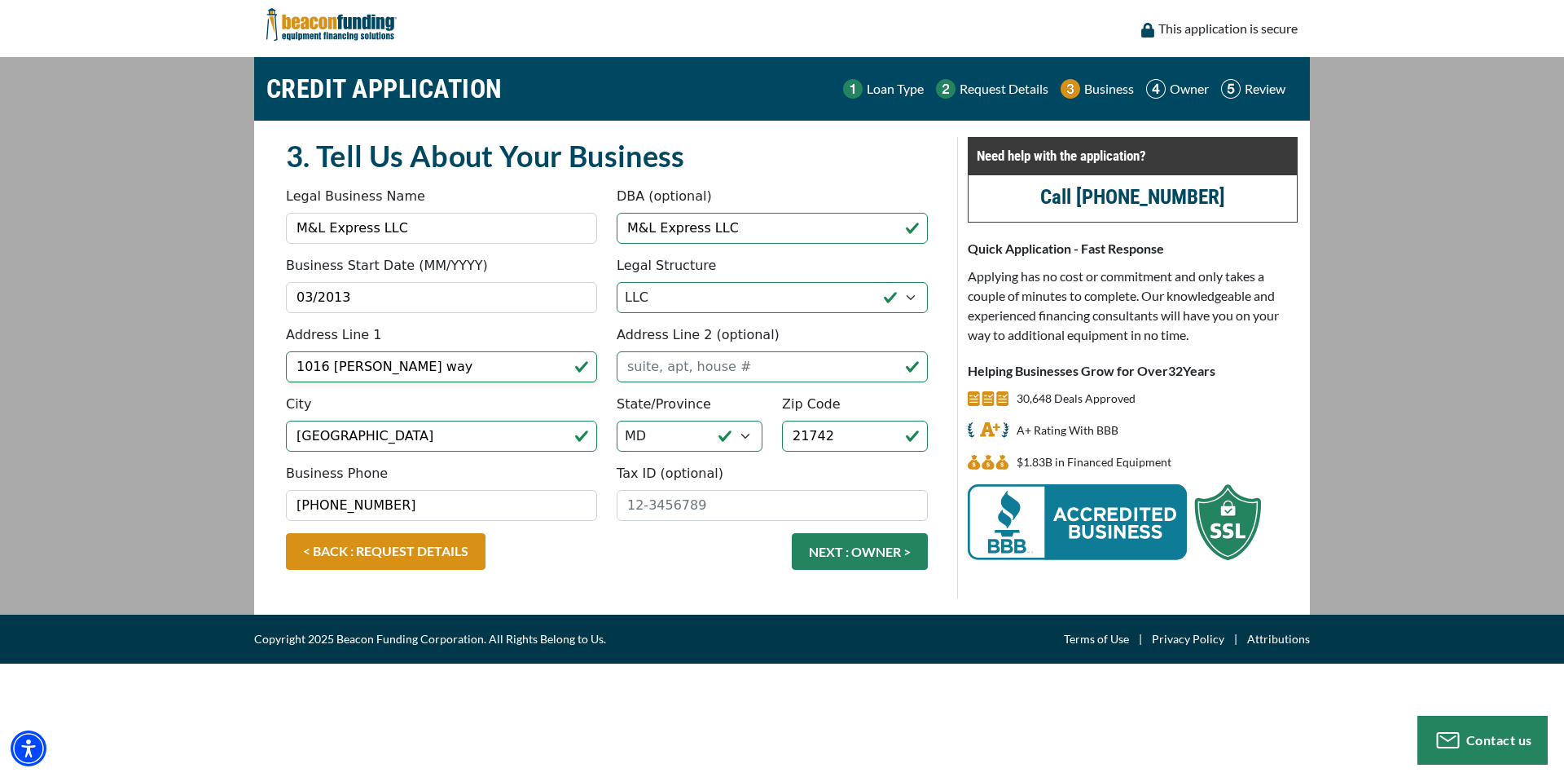
type input "1016 Brill Way"
click at [632, 509] on input "Tax ID (optional)" at bounding box center [772, 505] width 311 height 31
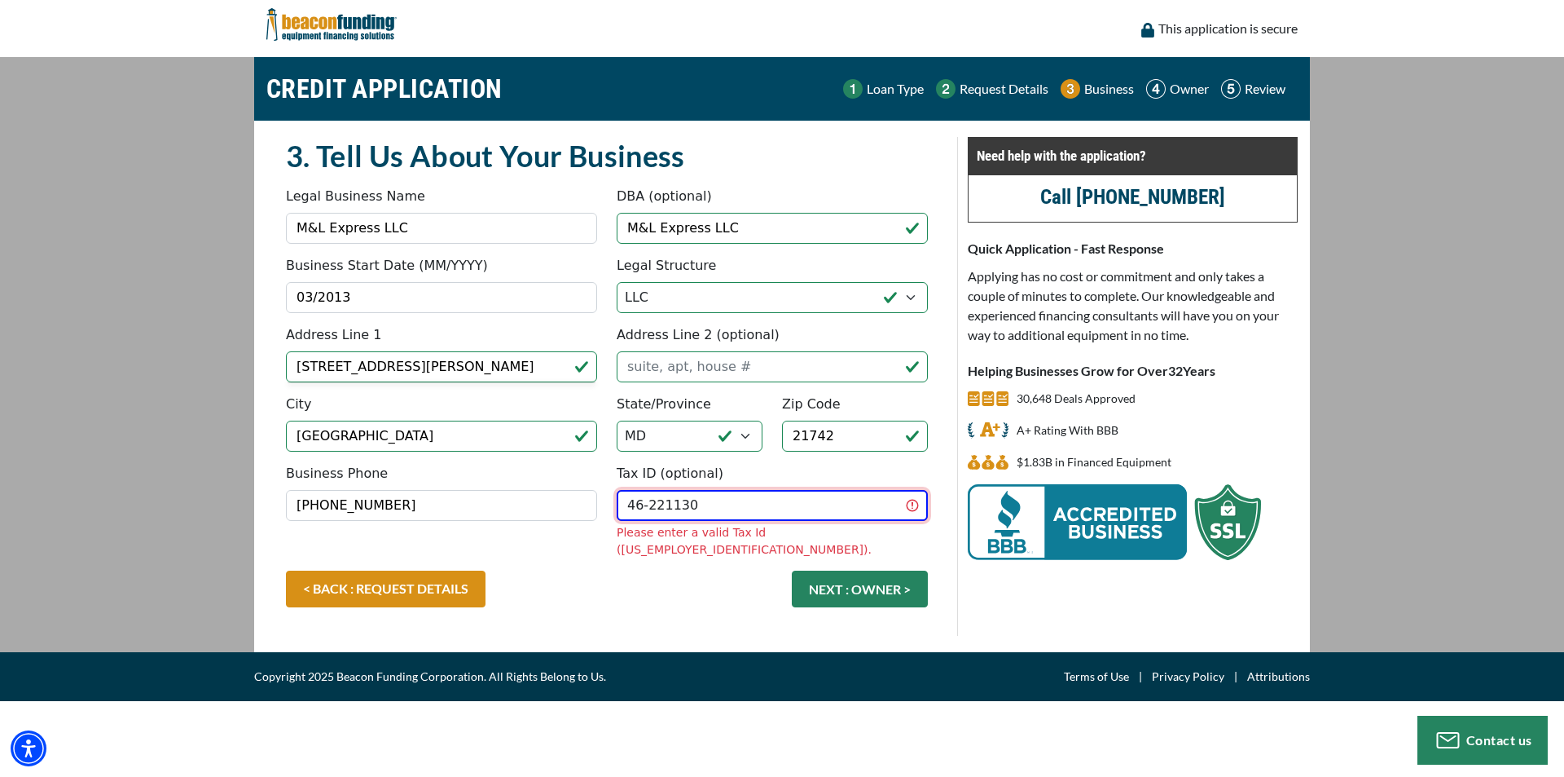
drag, startPoint x: 611, startPoint y: 495, endPoint x: 240, endPoint y: 495, distance: 370.7
click at [240, 495] on main "CREDIT APPLICATION Loan Type Request Details Business Owner Review" at bounding box center [782, 354] width 1564 height 595
type input "46-2211930"
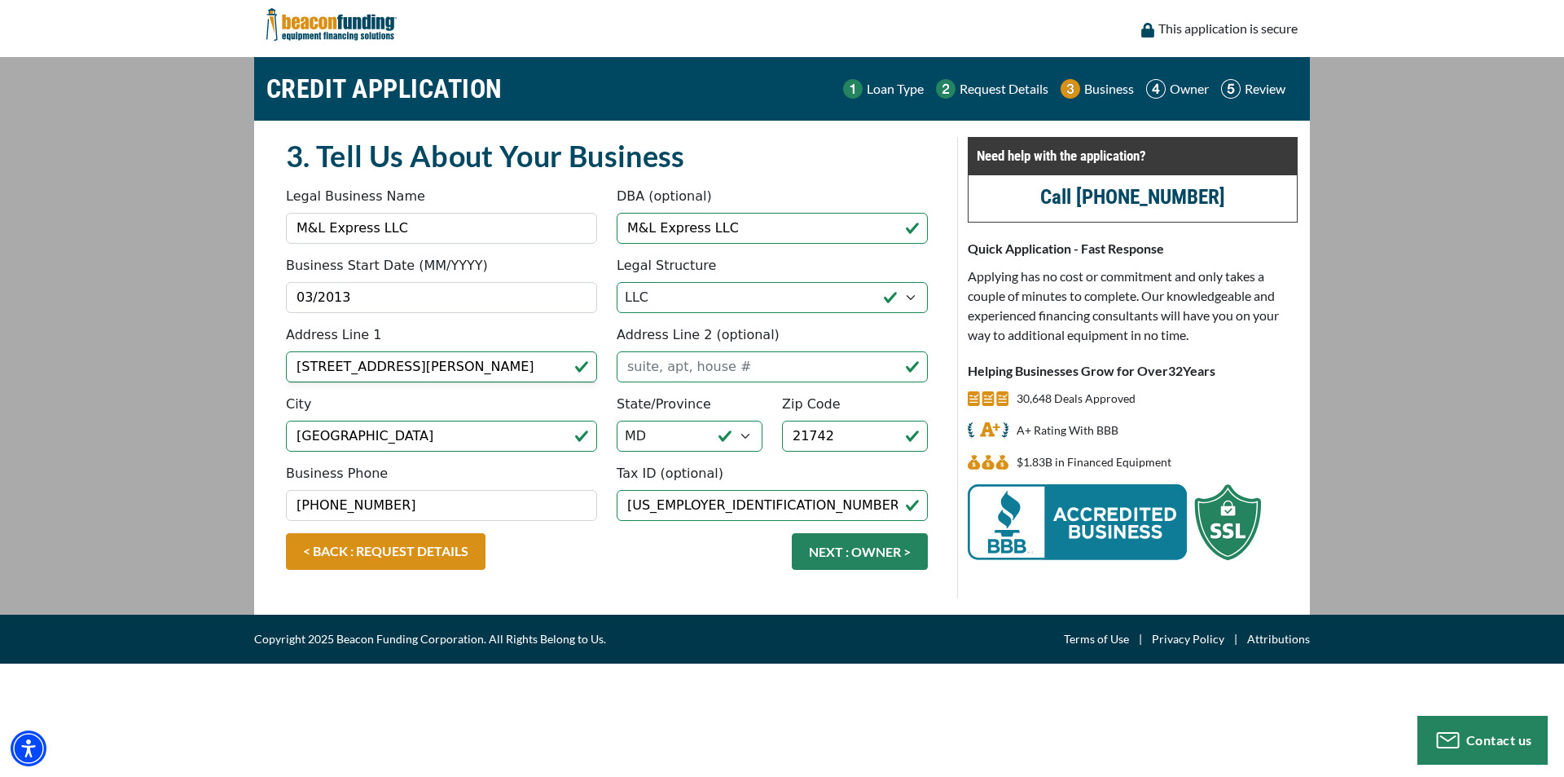
click at [636, 566] on div "< BACK : REQUEST DETAILS NEXT : OWNER >" at bounding box center [607, 559] width 662 height 53
click at [804, 536] on button "NEXT : OWNER >" at bounding box center [860, 551] width 136 height 37
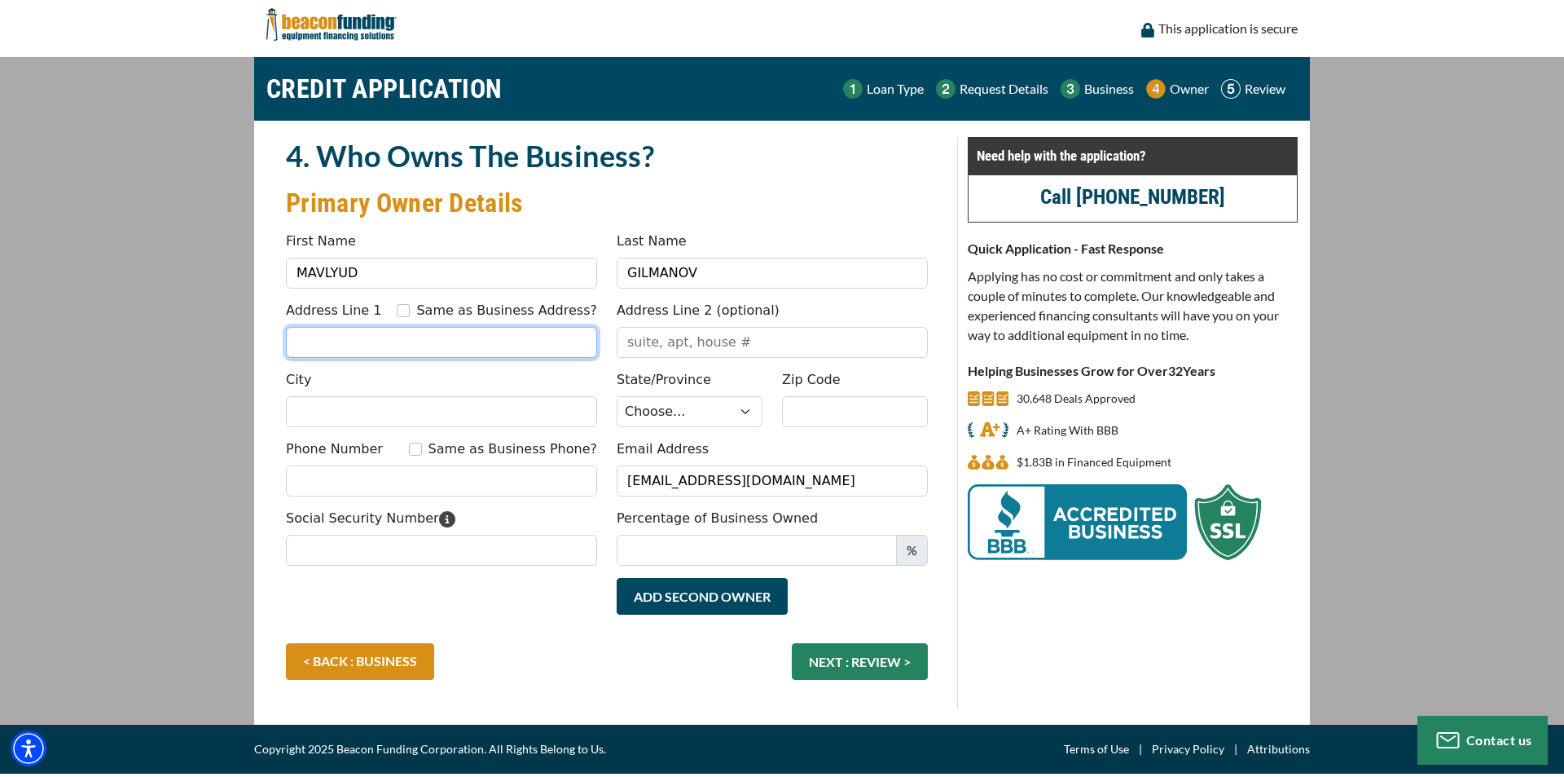
click at [408, 329] on input "Address Line 1" at bounding box center [441, 342] width 311 height 31
type input "1016 BRILL WAY"
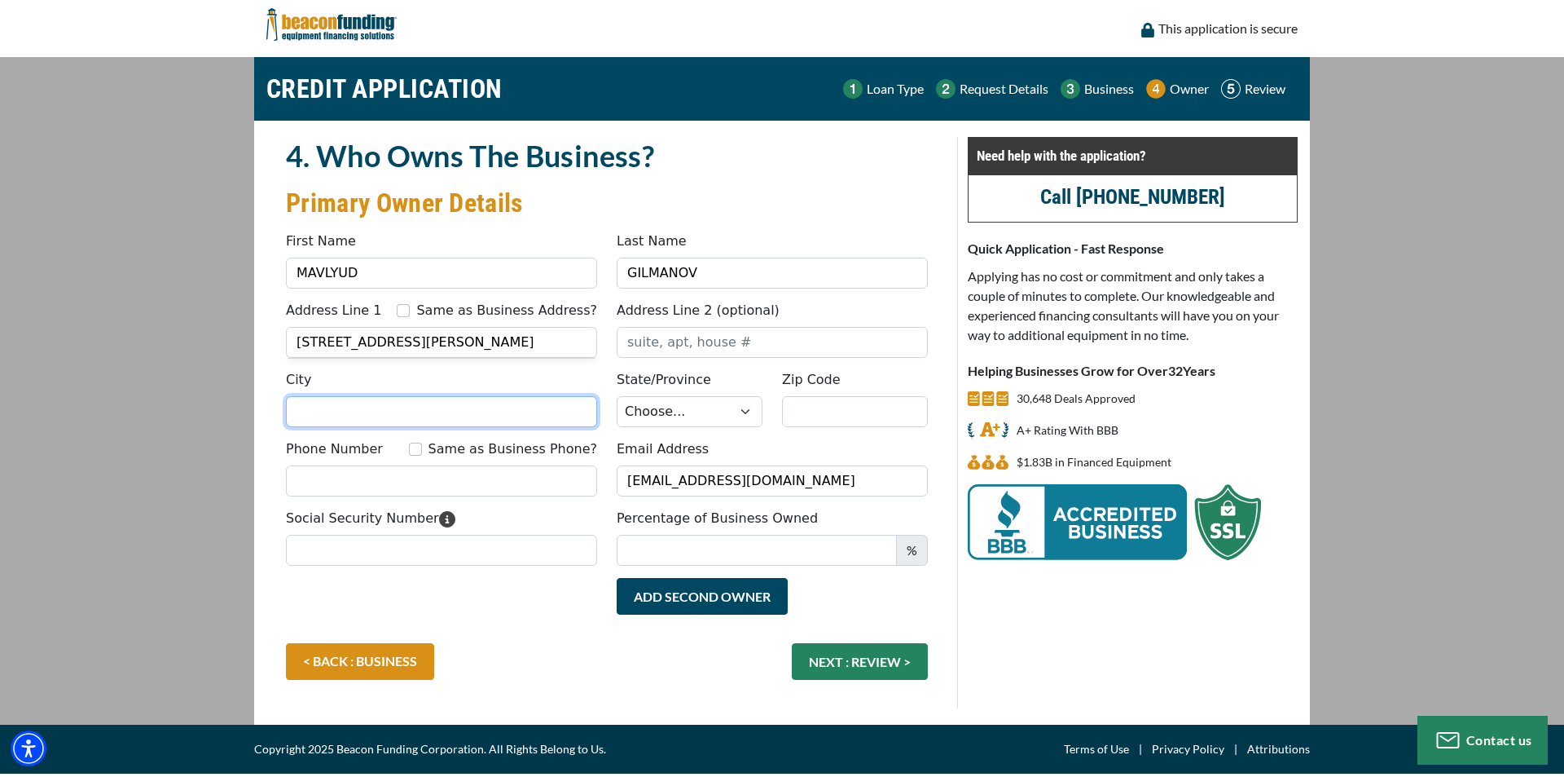
type input "HAGERSTOWN"
select select "22"
type input "21742"
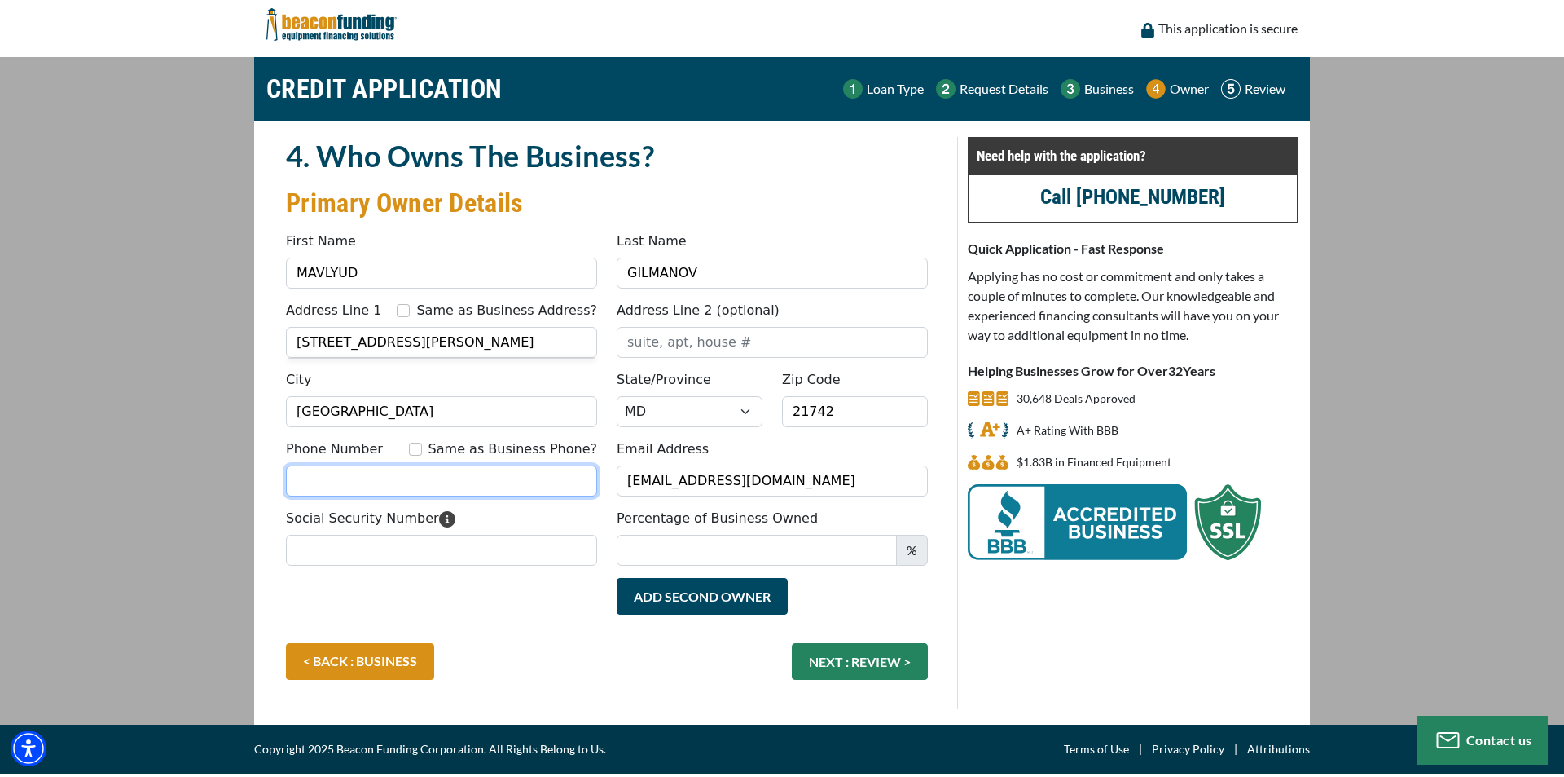
type input "2404691519"
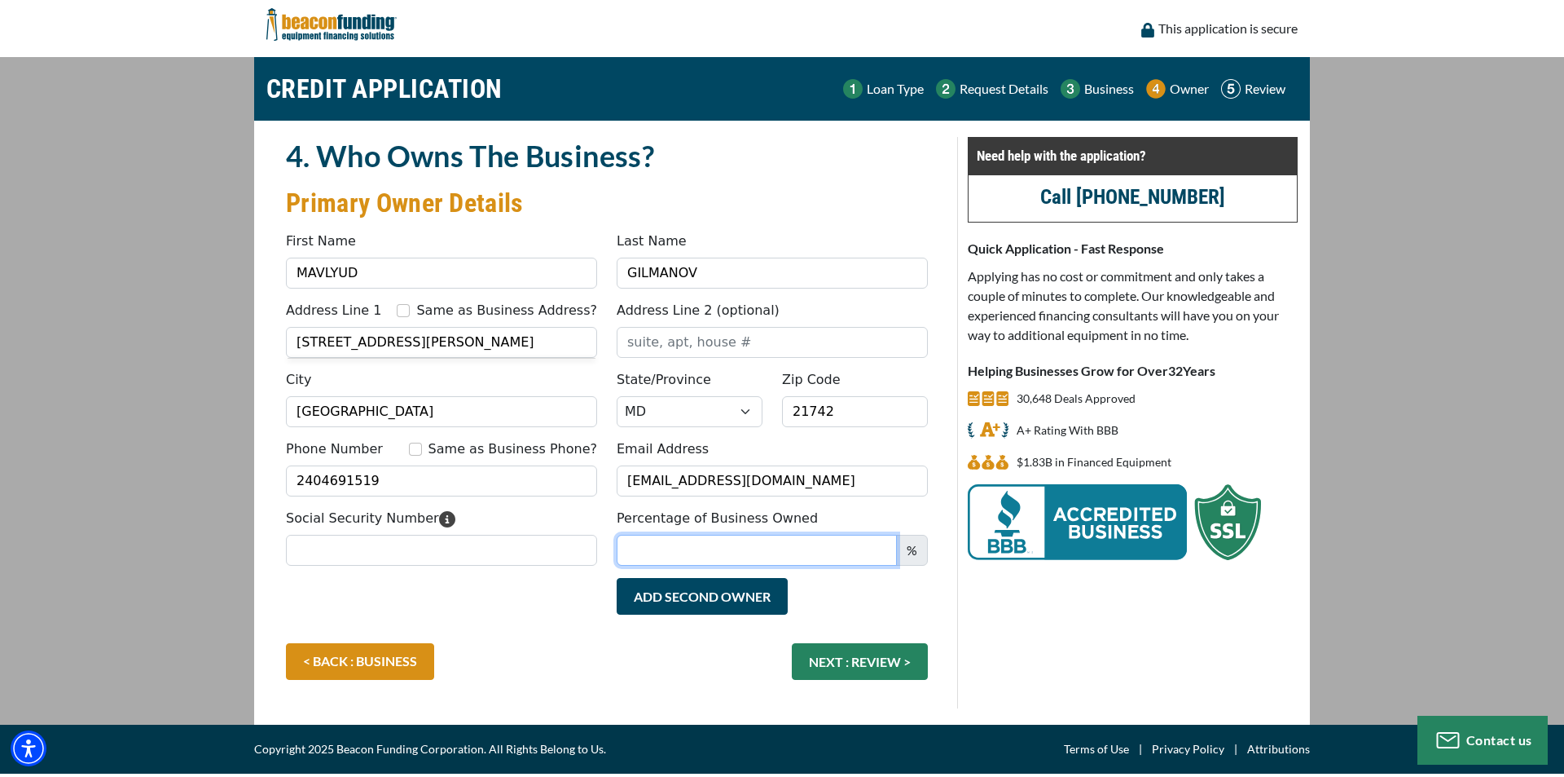
type input "M&L"
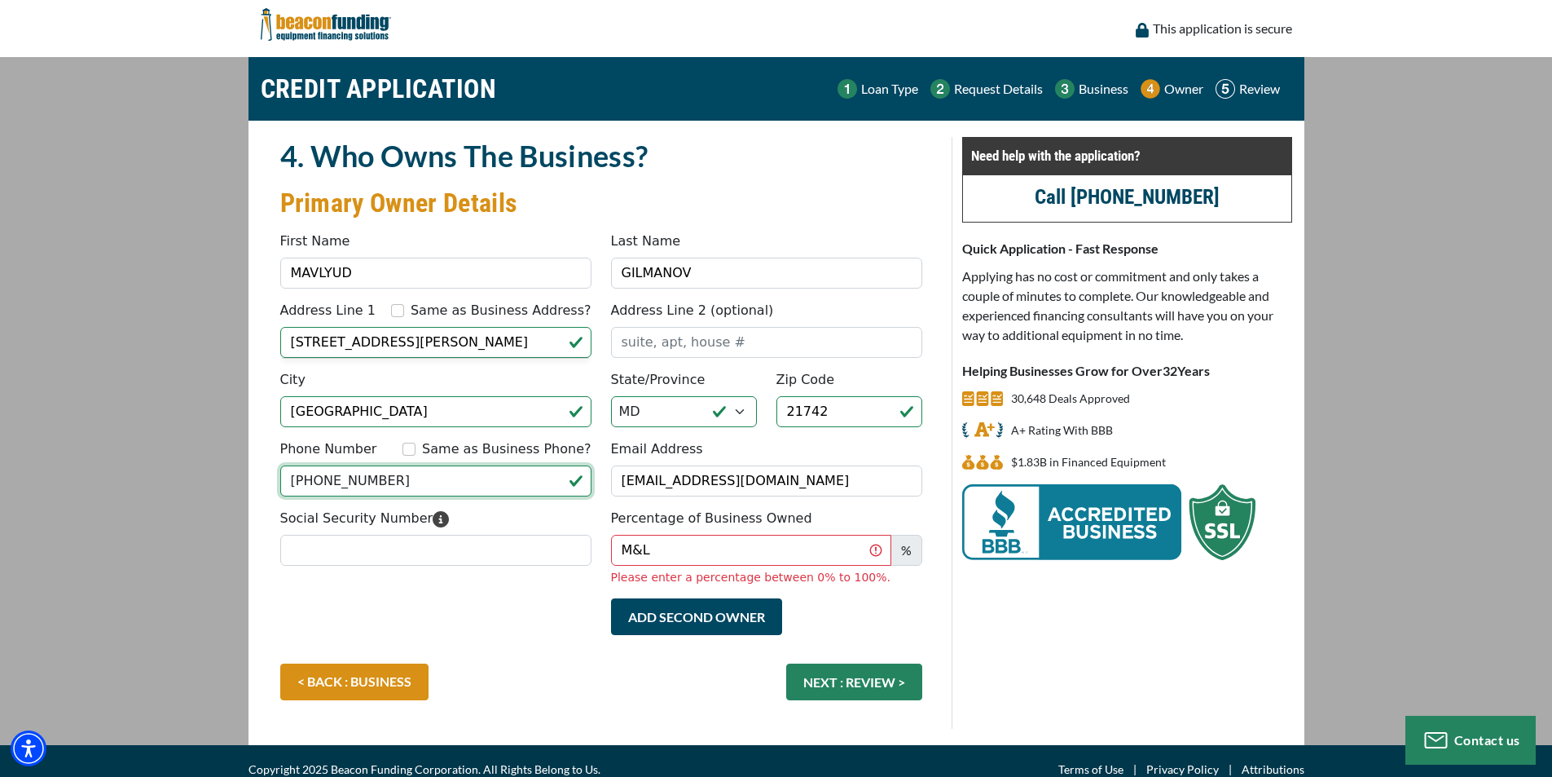
drag, startPoint x: 415, startPoint y: 489, endPoint x: -309, endPoint y: 397, distance: 729.4
click at [0, 397] on html "Skip to main content Enable accessibility for low vision Open the accessibility…" at bounding box center [776, 388] width 1552 height 777
type input "(240) 217-1663"
click at [392, 553] on input "Social Security Number" at bounding box center [435, 550] width 311 height 31
type input "215-73-1084"
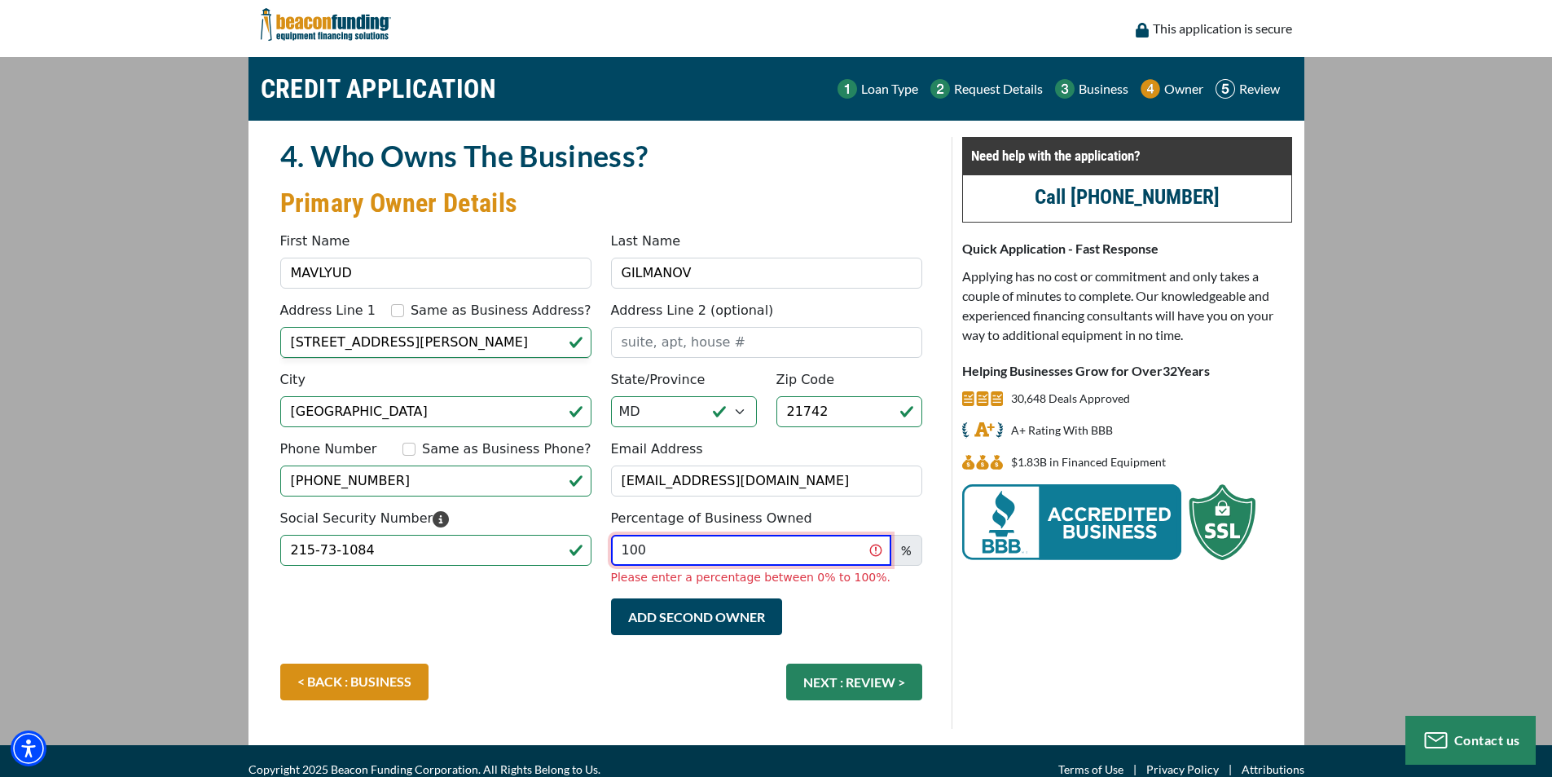
type input "100"
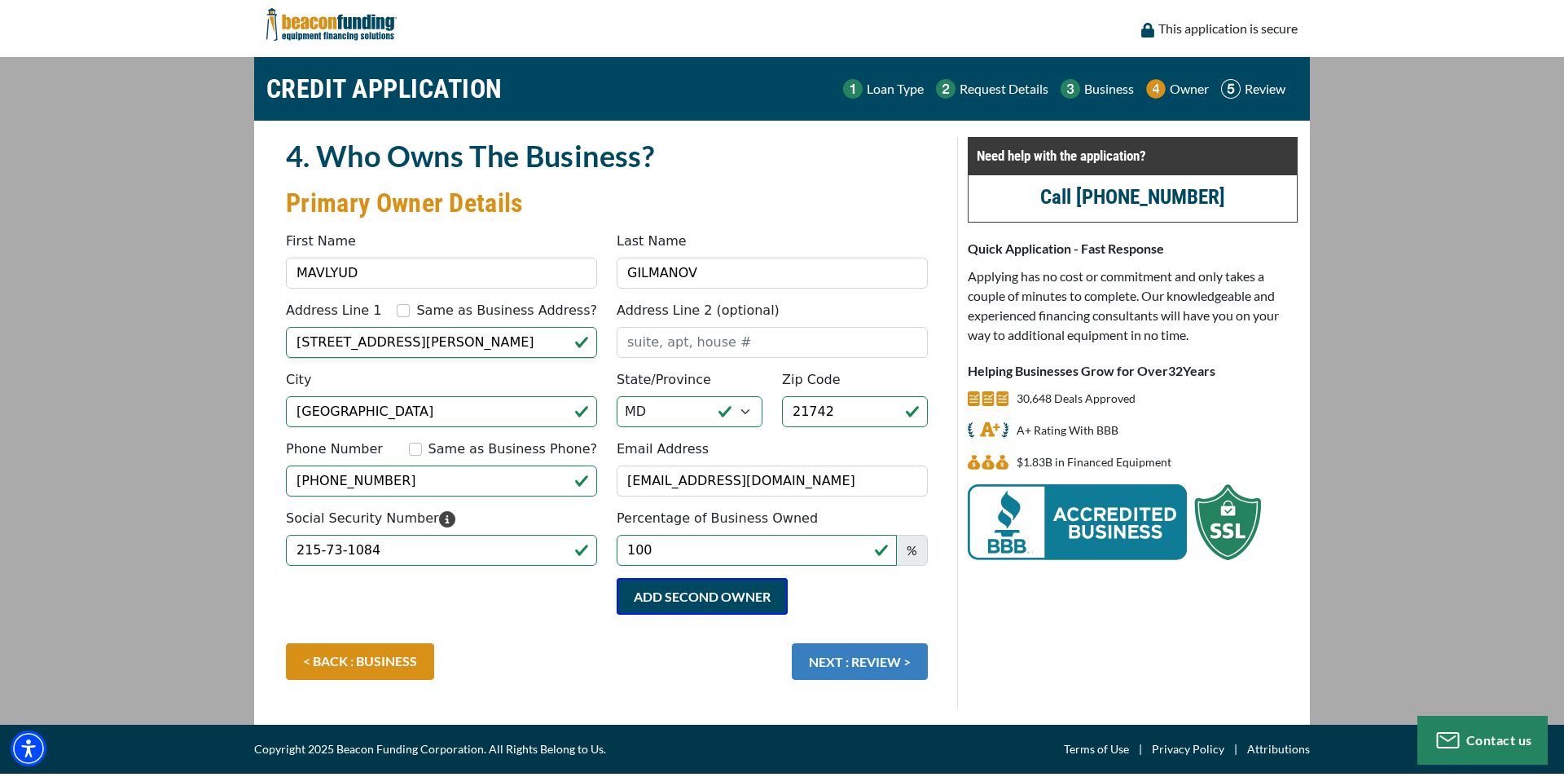
click at [880, 665] on button "NEXT : REVIEW >" at bounding box center [860, 661] width 136 height 37
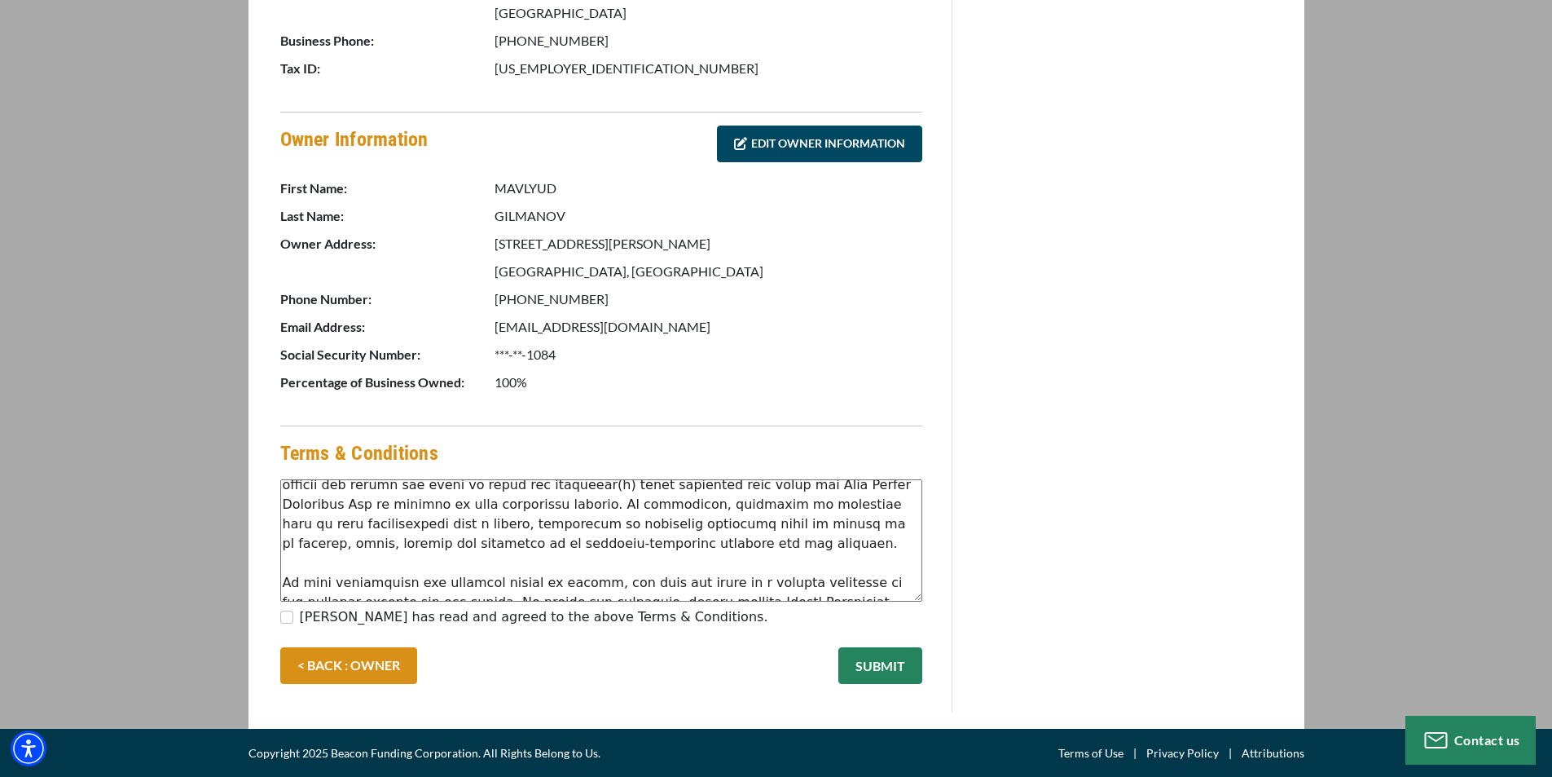
scroll to position [163, 0]
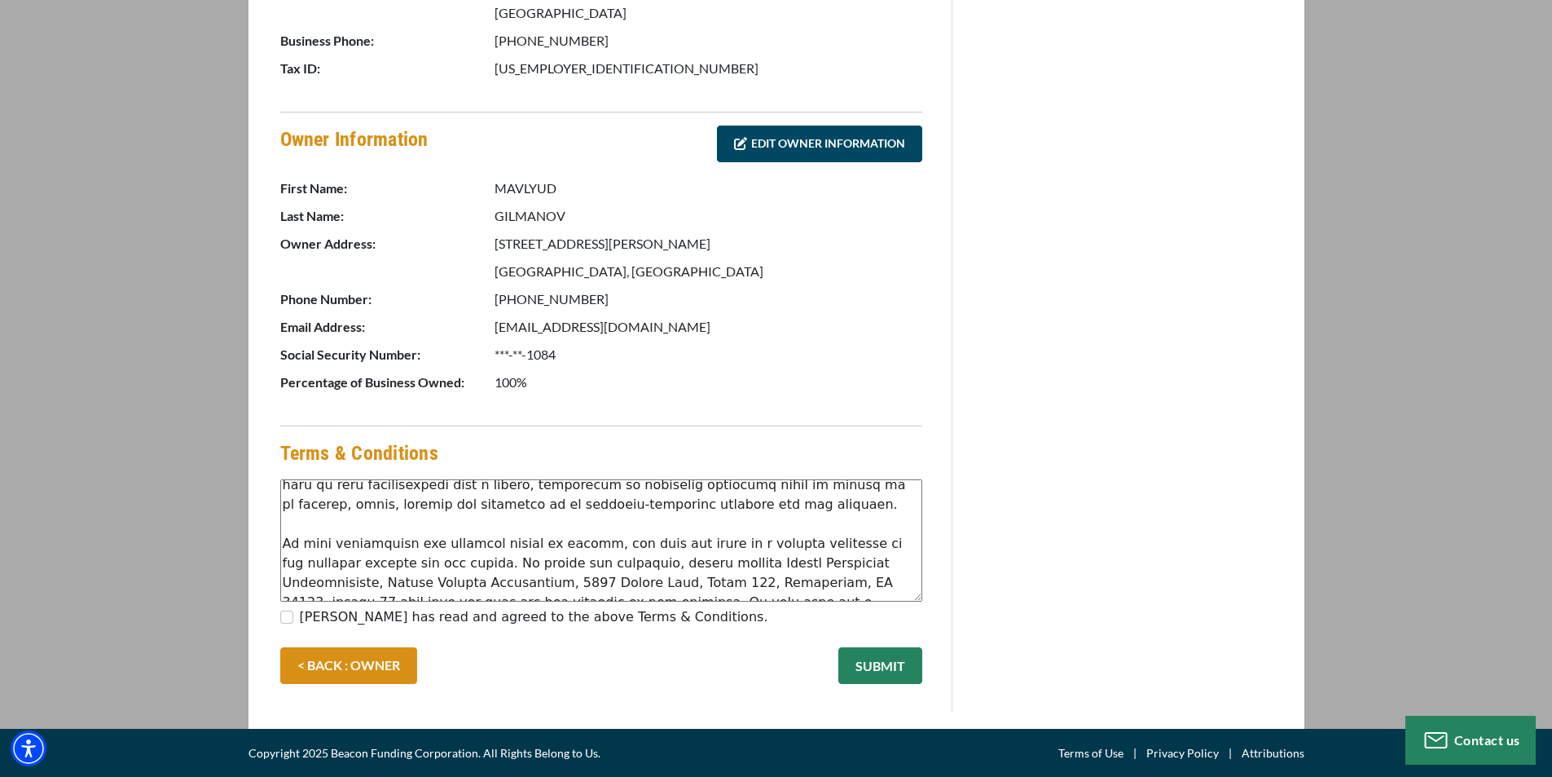
click at [298, 612] on div "MAVLYUD GILMANOV has read and agreed to the above Terms & Conditions." at bounding box center [601, 620] width 642 height 26
click at [290, 613] on input "MAVLYUD GILMANOV has read and agreed to the above Terms & Conditions." at bounding box center [286, 616] width 13 height 13
checkbox input "true"
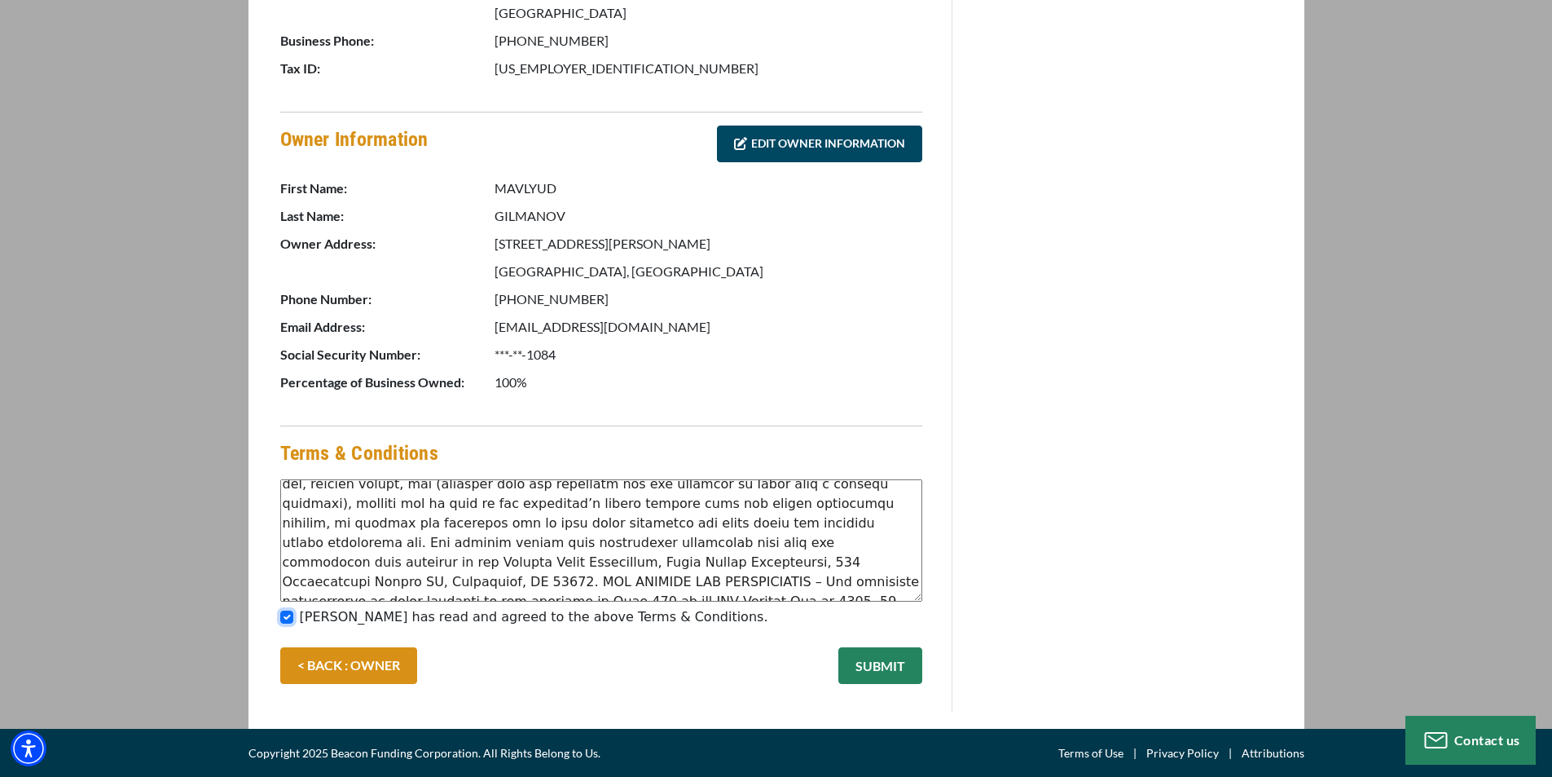
scroll to position [430, 0]
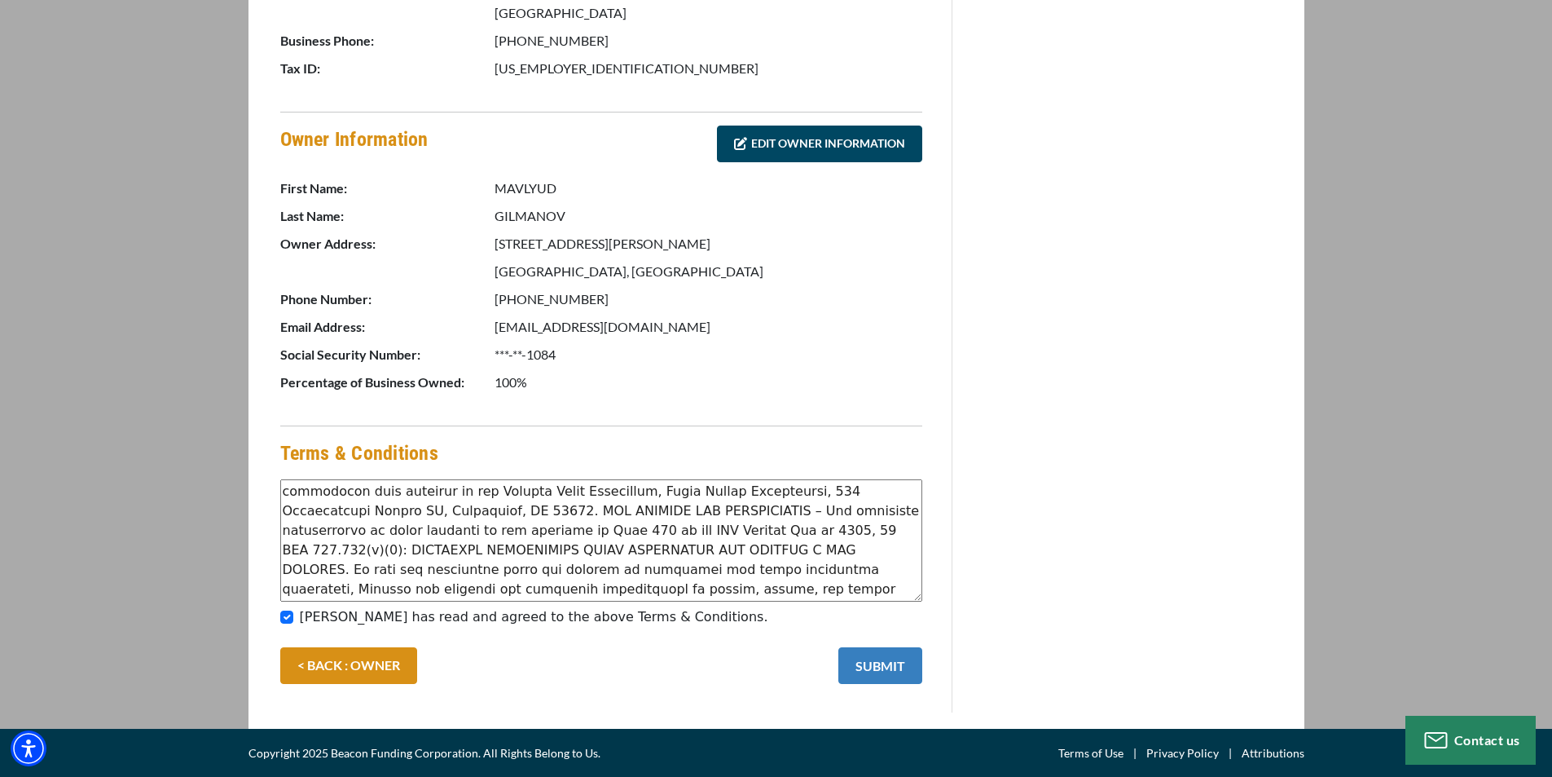
click at [864, 665] on button "SUBMIT" at bounding box center [880, 665] width 84 height 37
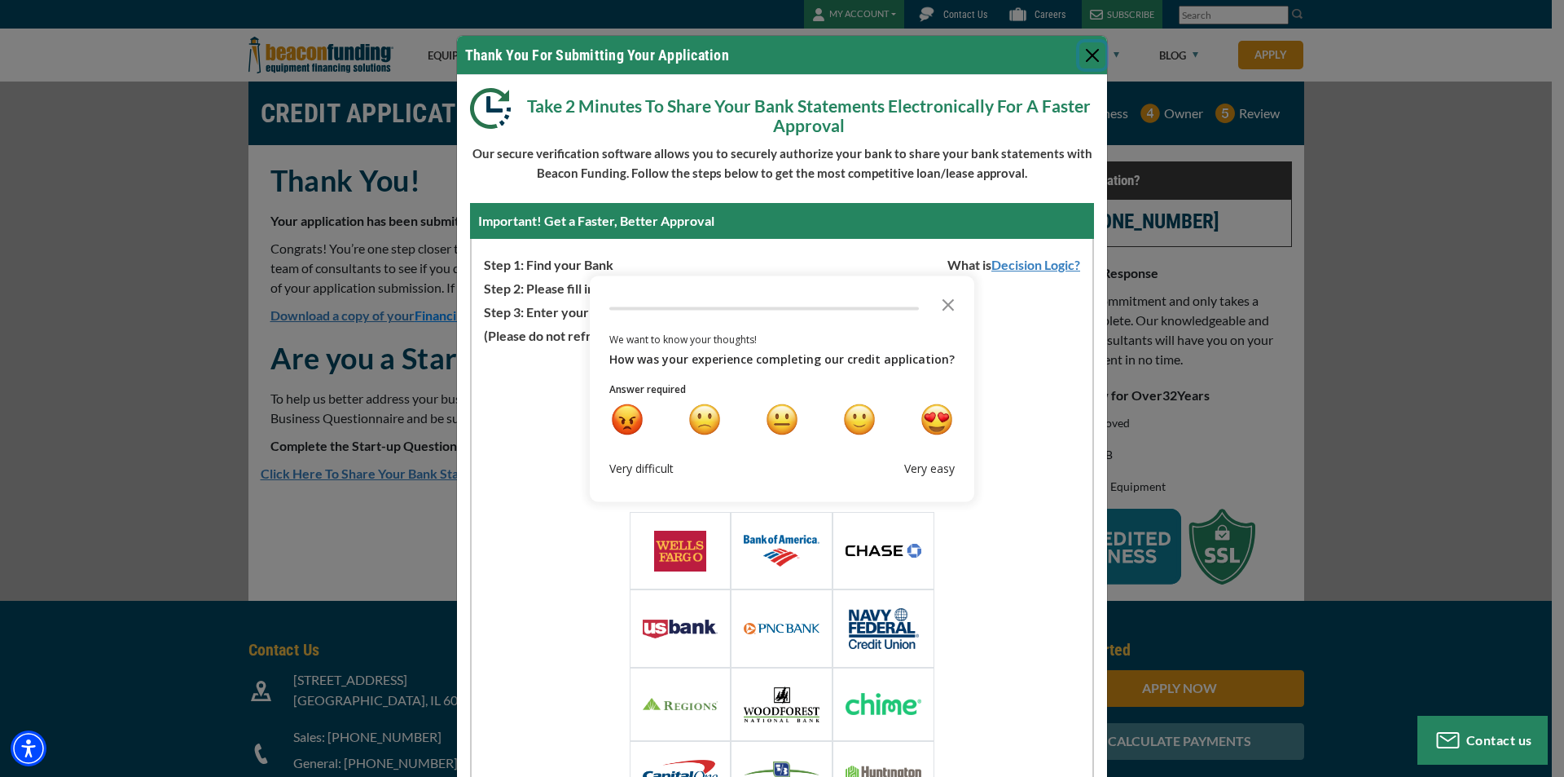
click at [1085, 64] on button "Close" at bounding box center [1093, 55] width 26 height 26
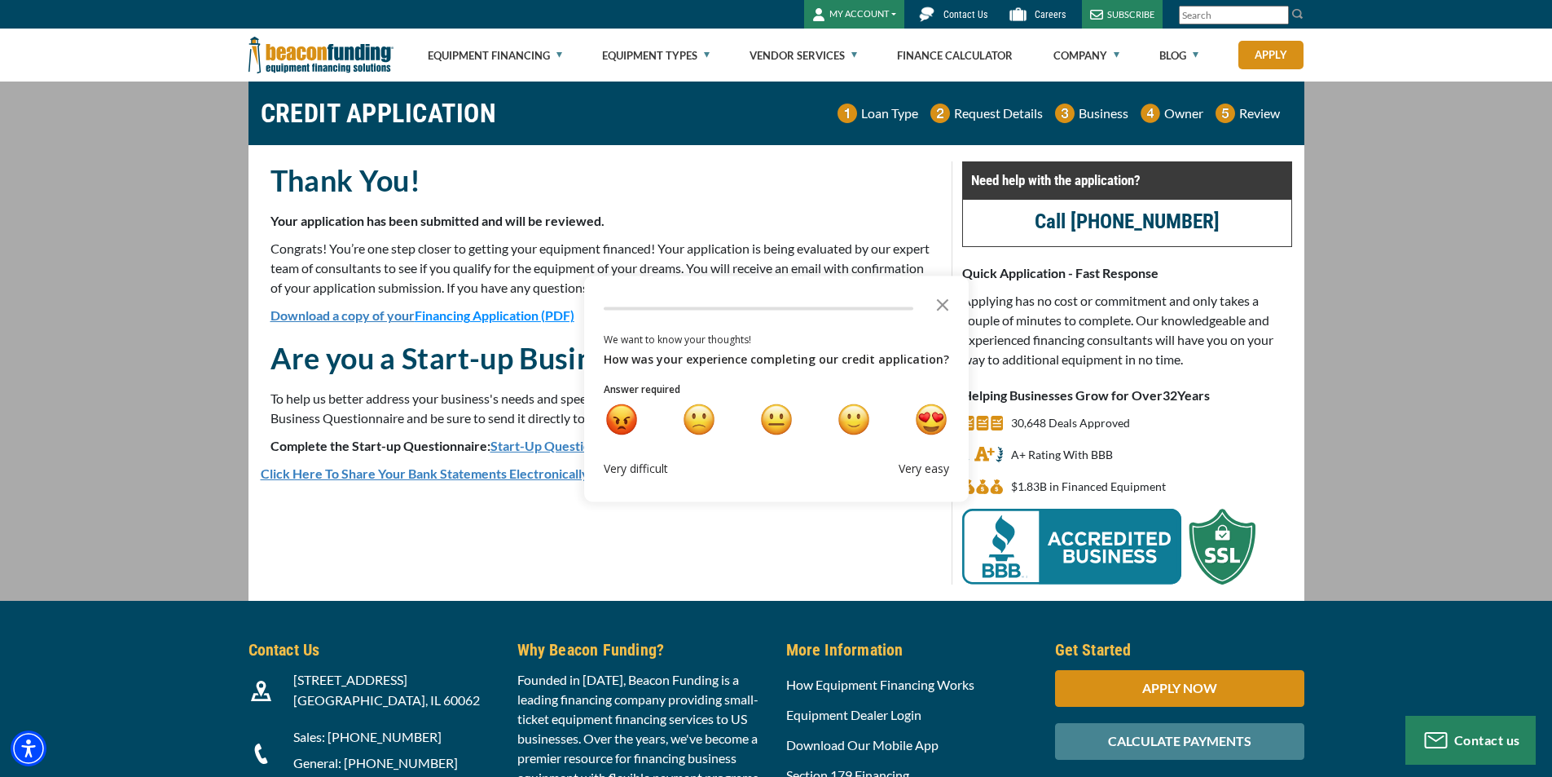
scroll to position [211, 0]
